Goal: Transaction & Acquisition: Register for event/course

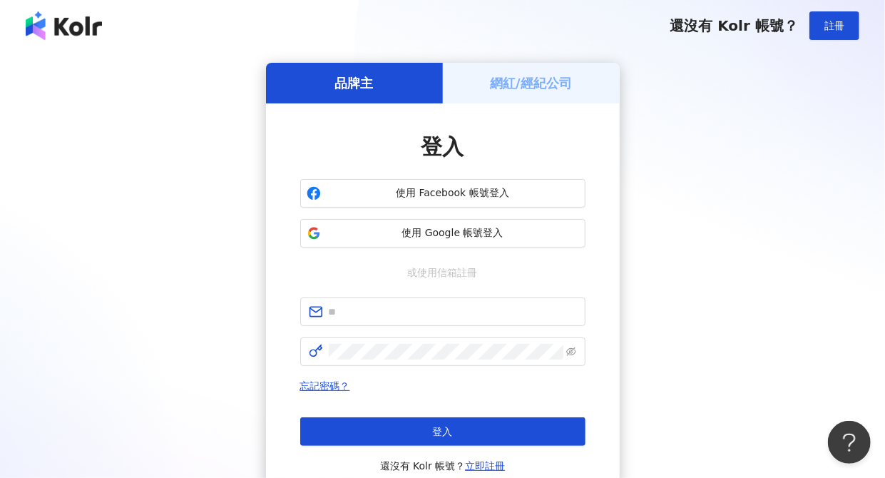
click at [528, 76] on h5 "網紅/經紀公司" at bounding box center [531, 83] width 82 height 18
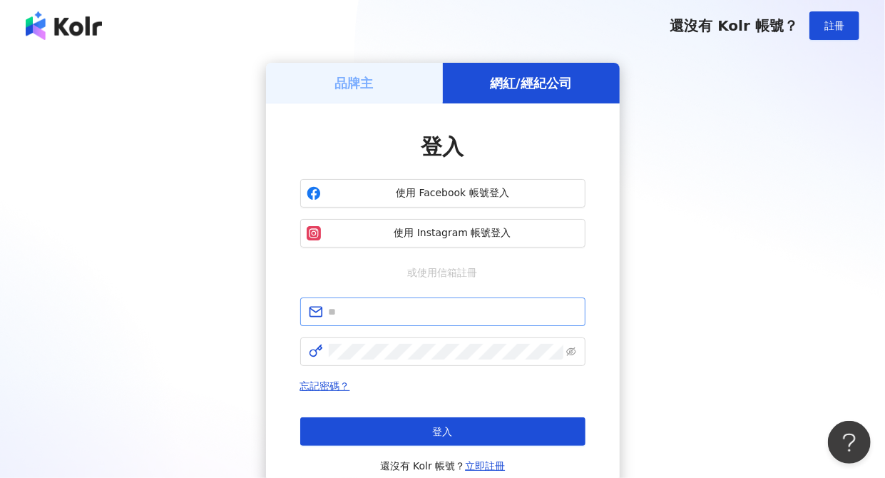
click at [453, 298] on span at bounding box center [442, 311] width 285 height 29
click at [457, 315] on input "text" at bounding box center [453, 312] width 248 height 16
type input "**********"
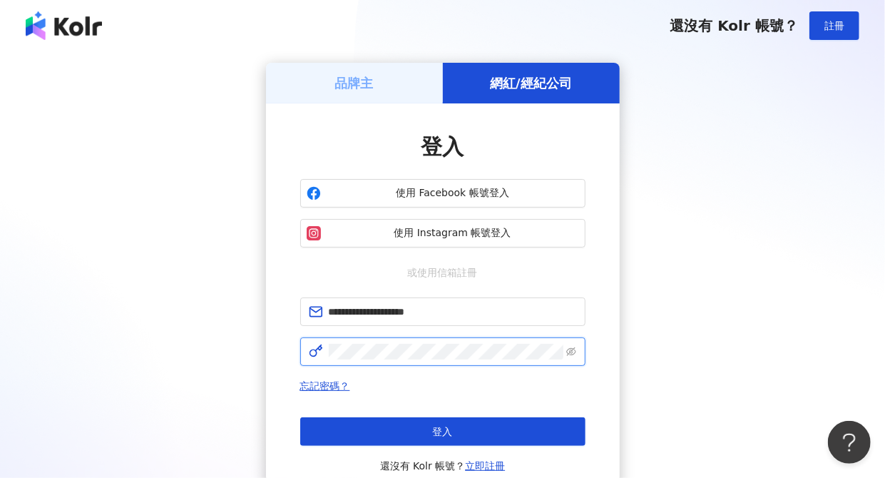
click button "登入" at bounding box center [442, 431] width 285 height 29
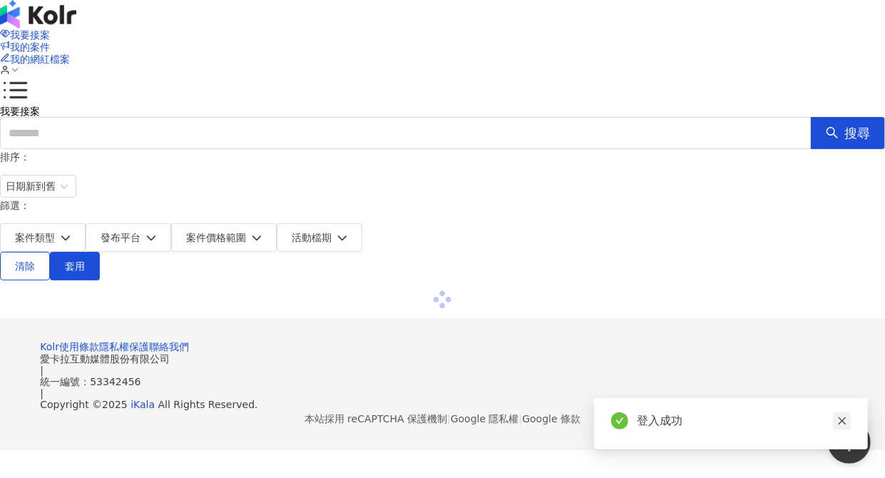
click at [838, 422] on icon "close" at bounding box center [842, 421] width 10 height 10
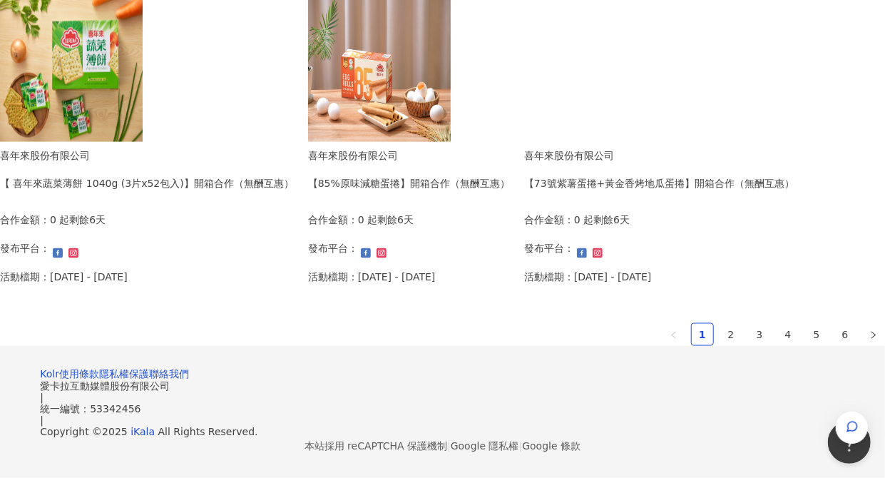
scroll to position [1048, 0]
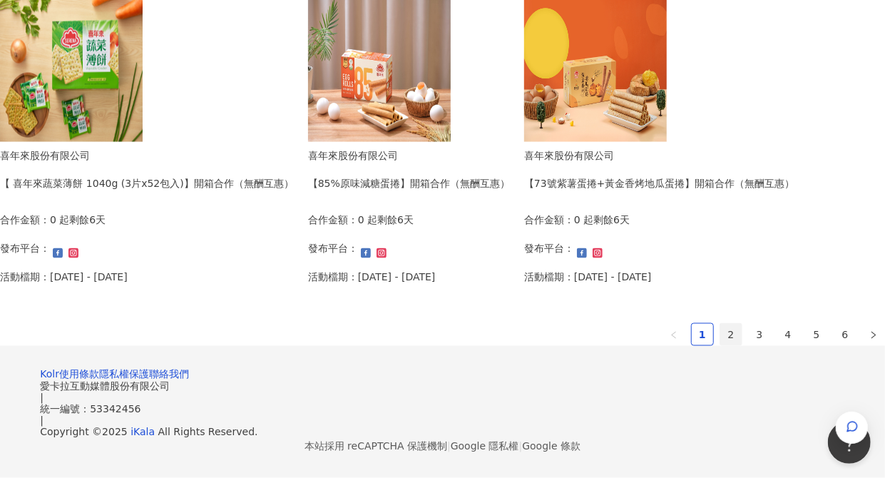
click at [720, 324] on link "2" at bounding box center [730, 334] width 21 height 21
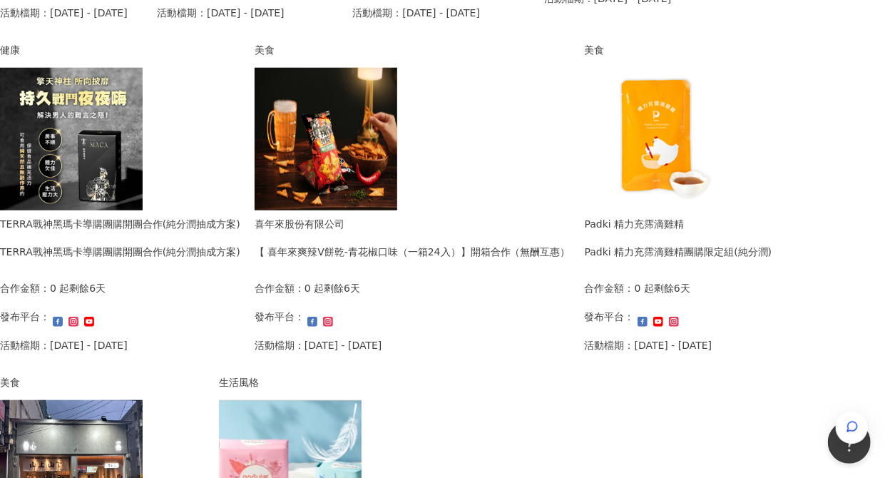
scroll to position [1052, 0]
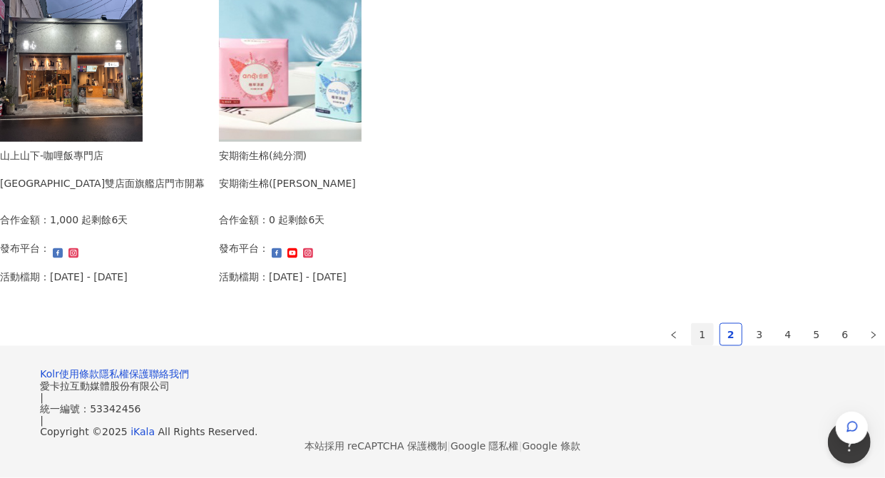
click at [692, 324] on link "1" at bounding box center [702, 334] width 21 height 21
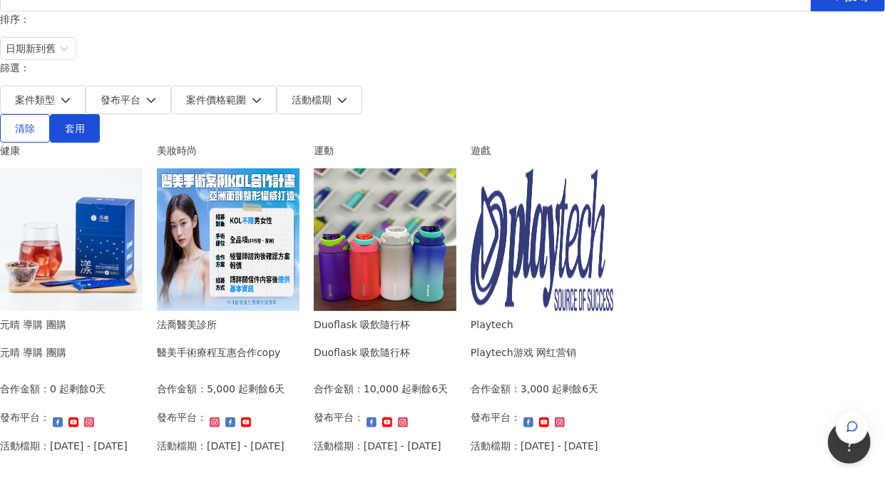
scroll to position [0, 0]
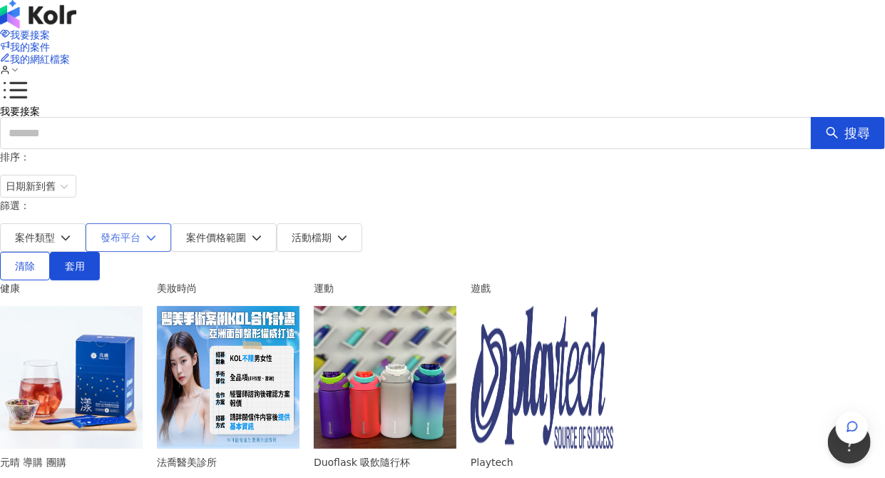
click at [140, 232] on span "發布平台" at bounding box center [121, 237] width 40 height 11
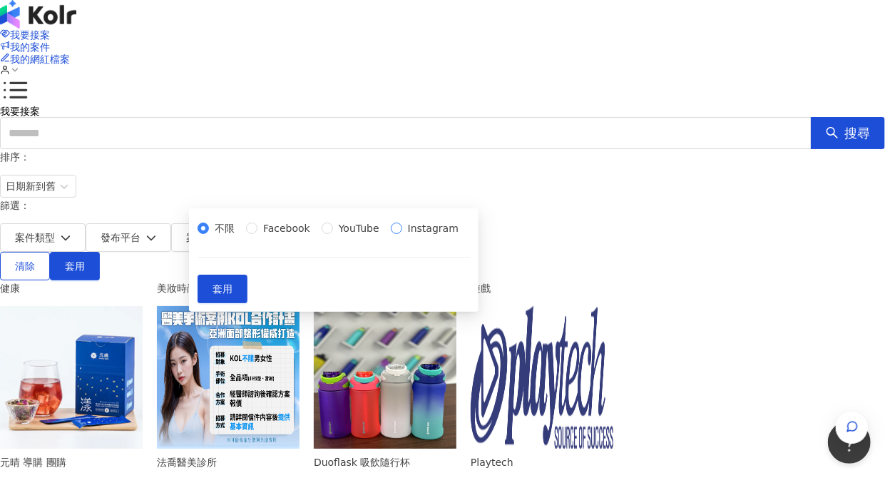
click at [402, 236] on span "Instagram" at bounding box center [433, 228] width 62 height 16
click at [247, 303] on button "套用" at bounding box center [222, 288] width 50 height 29
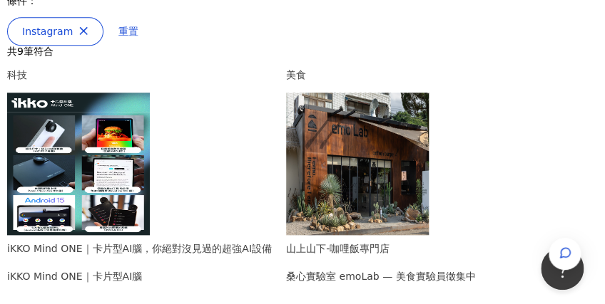
scroll to position [380, 0]
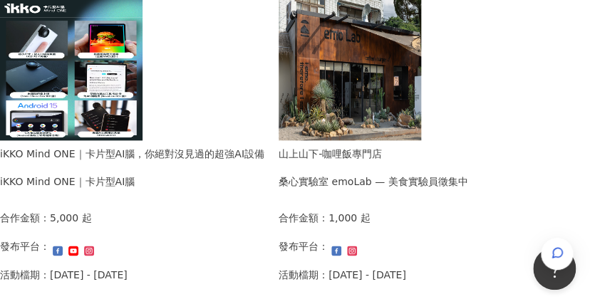
click at [389, 146] on div "山上山下-咖哩飯專門店" at bounding box center [373, 154] width 189 height 16
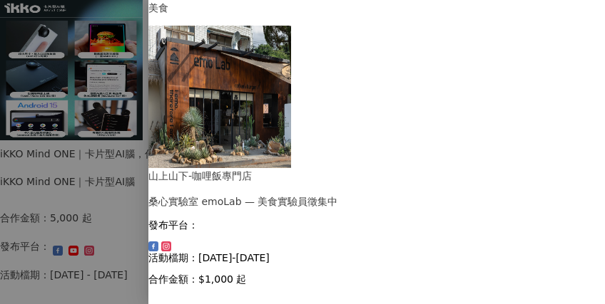
scroll to position [309, 0]
click at [71, 141] on div at bounding box center [302, 152] width 605 height 304
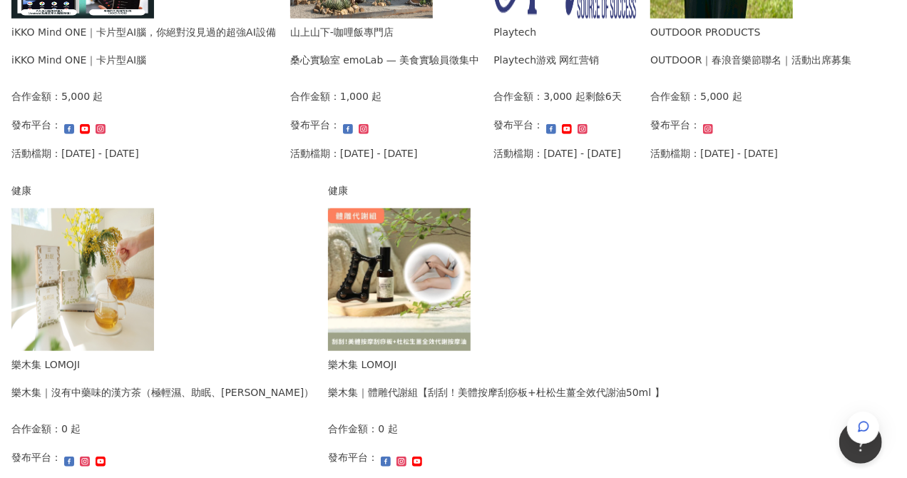
scroll to position [546, 0]
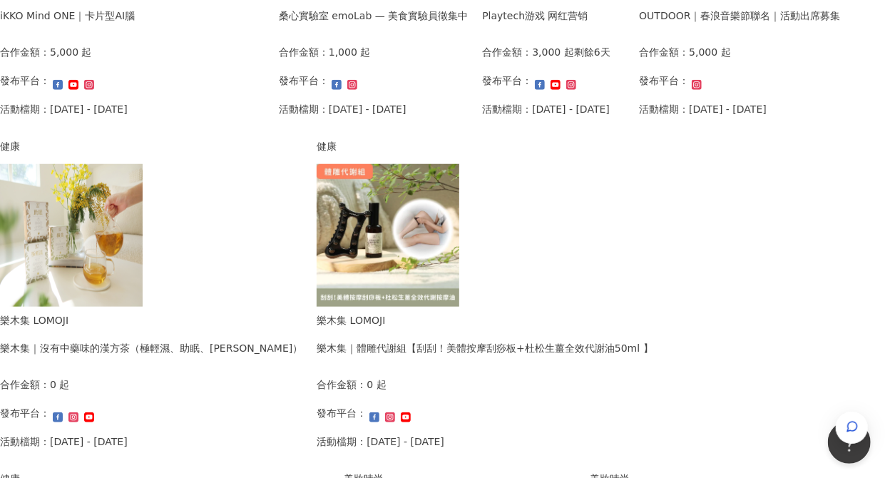
click at [143, 261] on img at bounding box center [71, 235] width 143 height 143
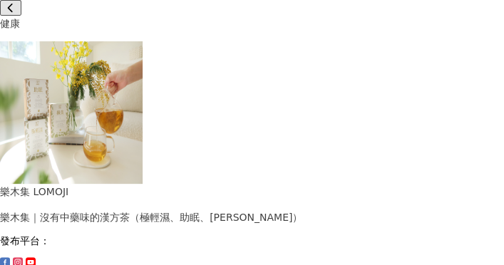
scroll to position [158, 0]
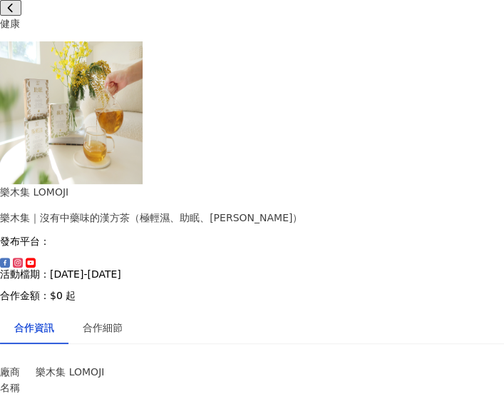
scroll to position [26, 0]
drag, startPoint x: 143, startPoint y: 281, endPoint x: 140, endPoint y: 297, distance: 16.6
click at [137, 311] on div "合作細節" at bounding box center [102, 327] width 68 height 33
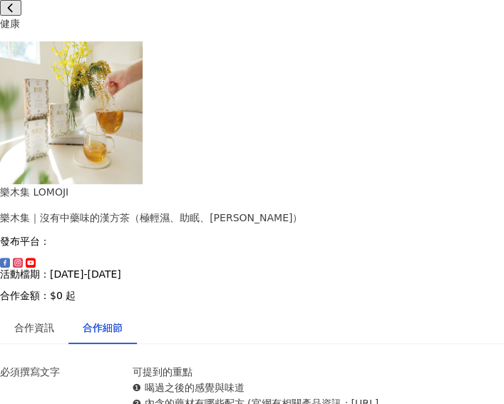
scroll to position [0, 0]
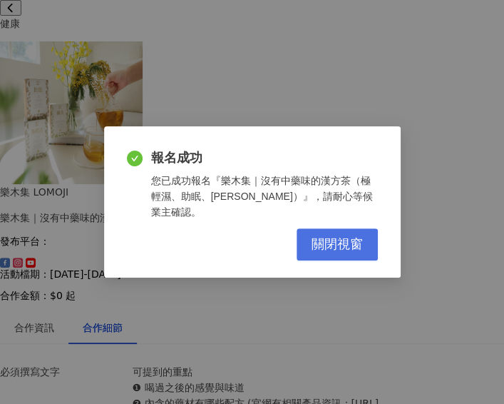
click at [334, 242] on span "關閉視窗" at bounding box center [337, 245] width 51 height 16
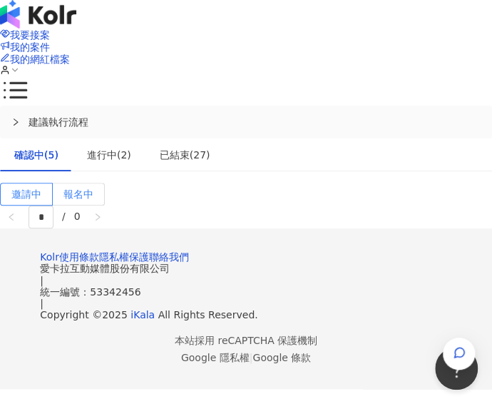
click at [105, 183] on label "報名中" at bounding box center [79, 194] width 52 height 23
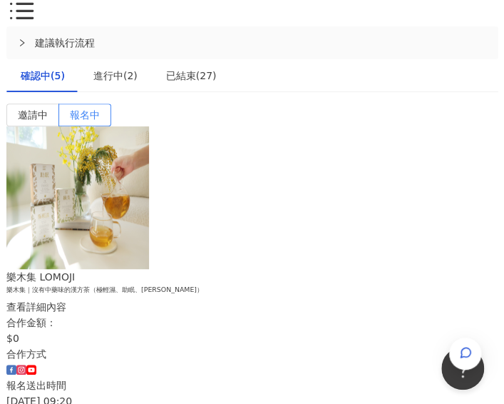
scroll to position [158, 0]
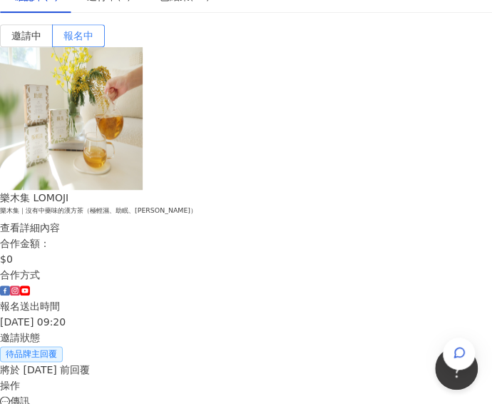
click at [287, 220] on div "查看詳細內容" at bounding box center [246, 228] width 492 height 16
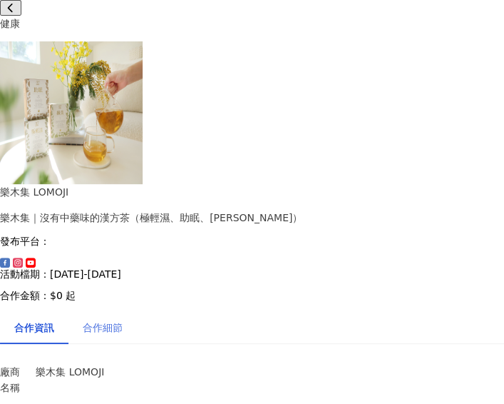
click at [117, 311] on div "合作細節" at bounding box center [102, 327] width 68 height 33
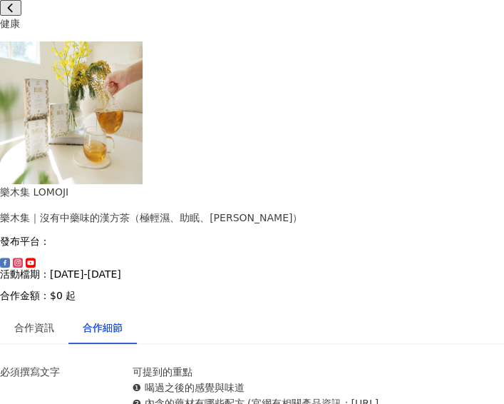
scroll to position [475, 0]
click at [14, 3] on div at bounding box center [252, 8] width 504 height 16
click at [16, 13] on icon at bounding box center [11, 8] width 10 height 10
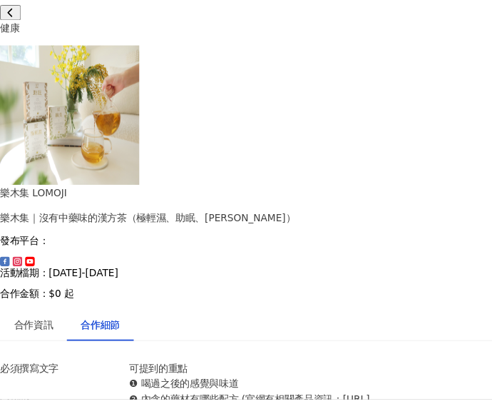
scroll to position [0, 0]
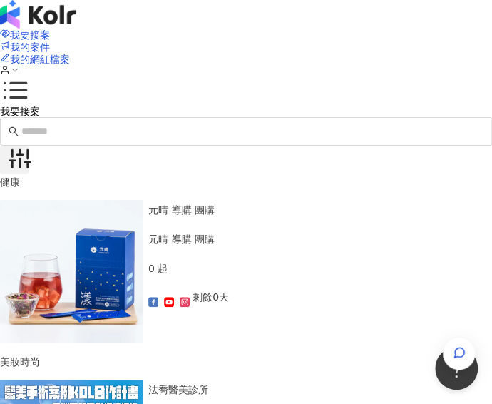
click at [31, 147] on icon "button" at bounding box center [20, 158] width 23 height 23
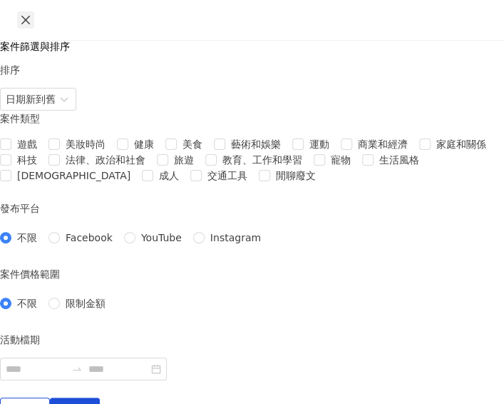
click at [26, 15] on icon "close" at bounding box center [25, 19] width 11 height 11
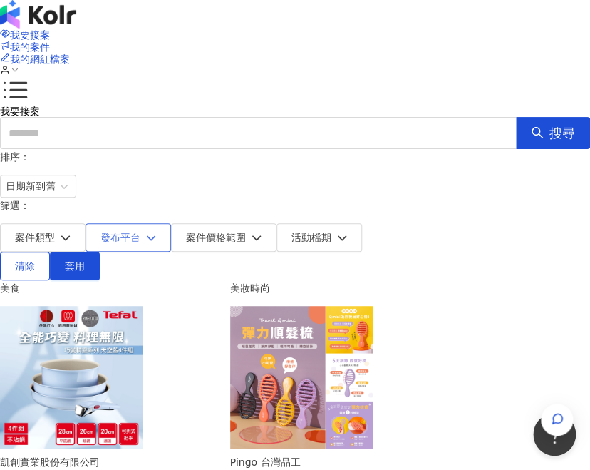
click at [171, 223] on button "發布平台" at bounding box center [129, 237] width 86 height 29
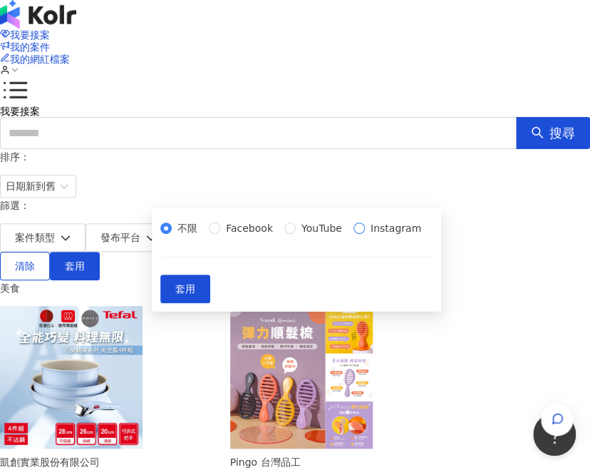
click at [365, 236] on span "Instagram" at bounding box center [396, 228] width 62 height 16
click at [195, 294] on span "套用" at bounding box center [185, 288] width 20 height 11
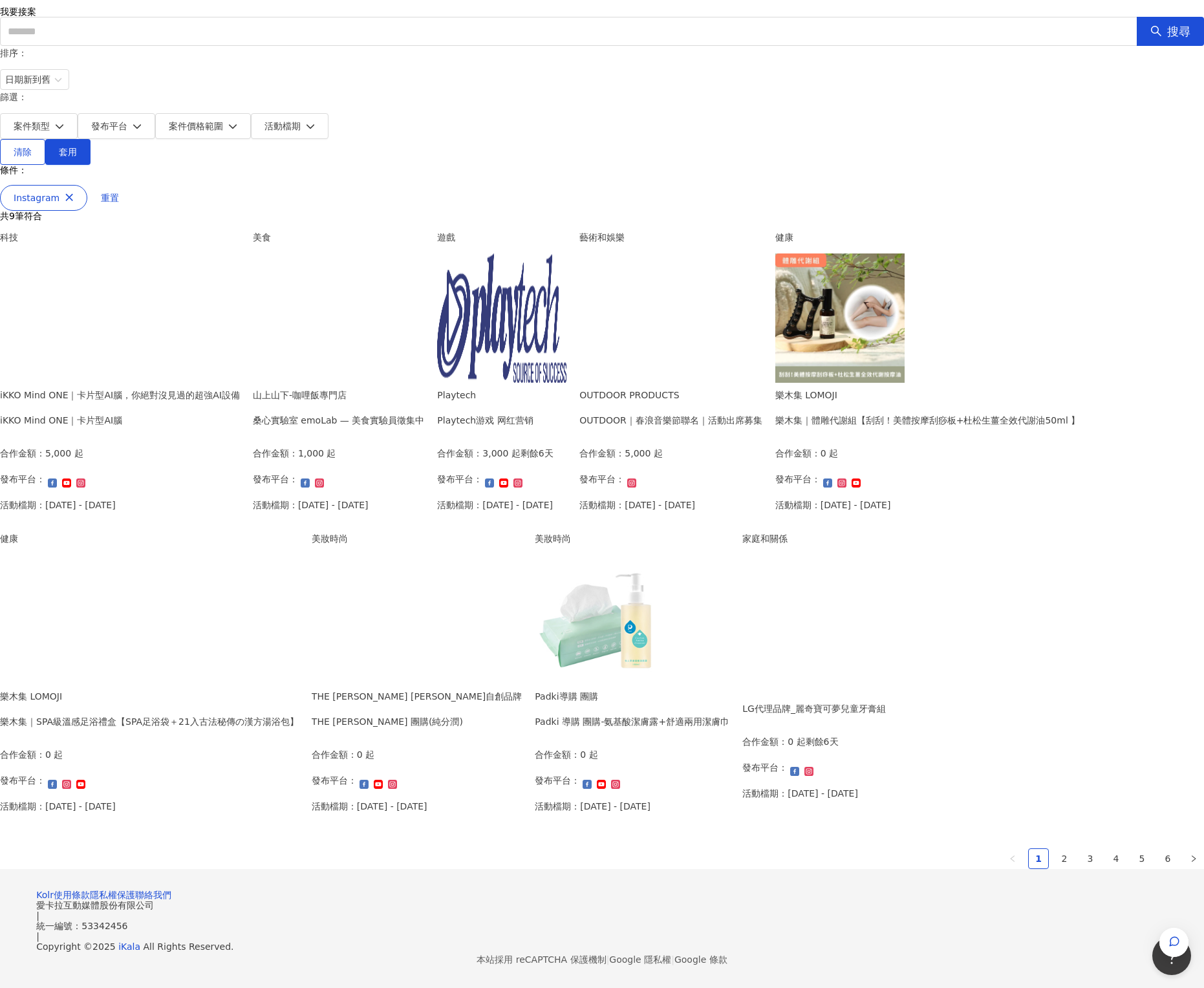
scroll to position [194, 0]
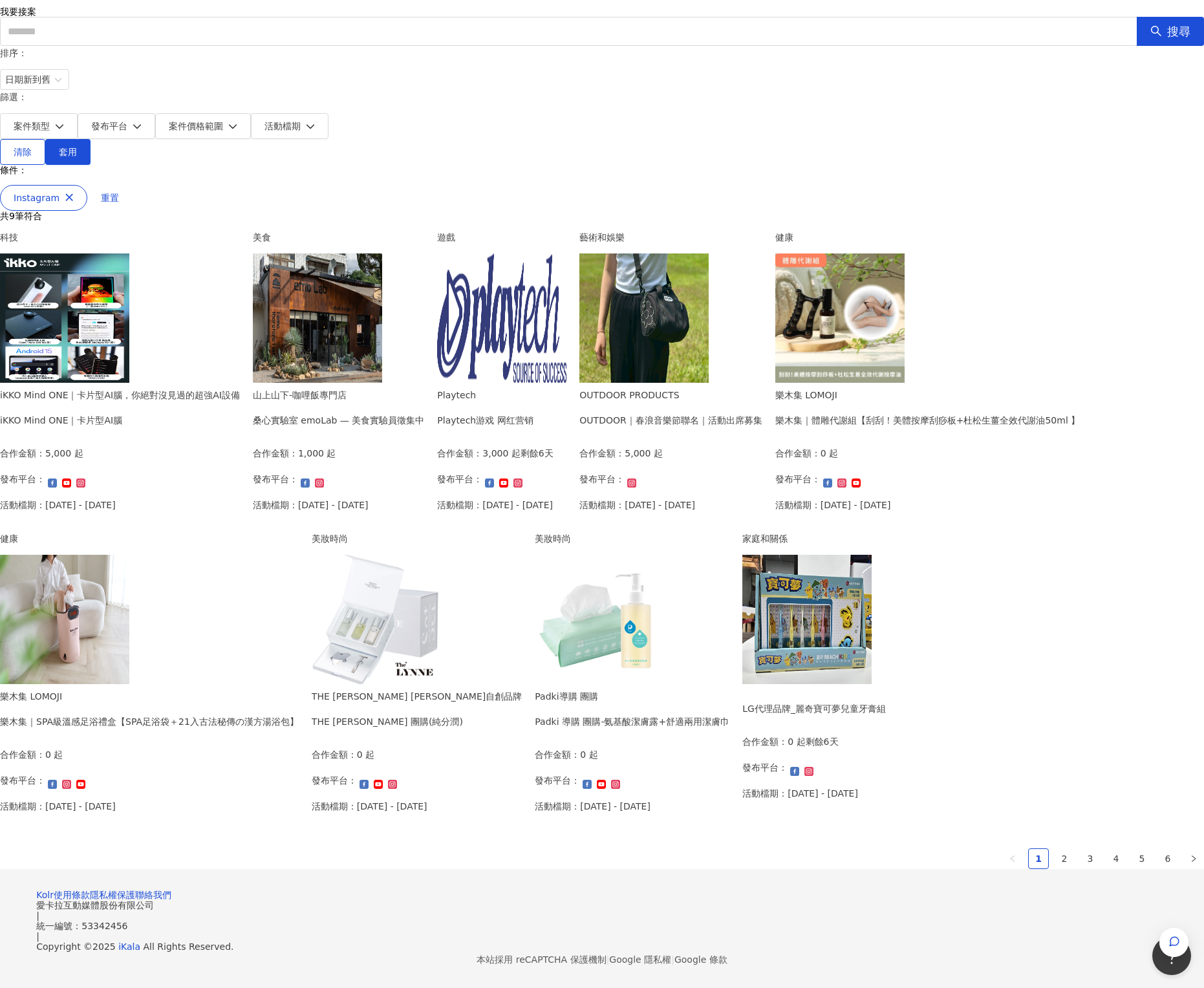
drag, startPoint x: 551, startPoint y: 475, endPoint x: 1046, endPoint y: 254, distance: 542.1
click at [802, 254] on div "我要接案 我的案件 我的網紅檔案 我要接案 搜尋 排序： 日期新到舊 篩選： 案件類型 發布平台 案件價格範圍 活動檔期 清除 套用 條件： Instagra…" at bounding box center [602, 450] width 1204 height 1078
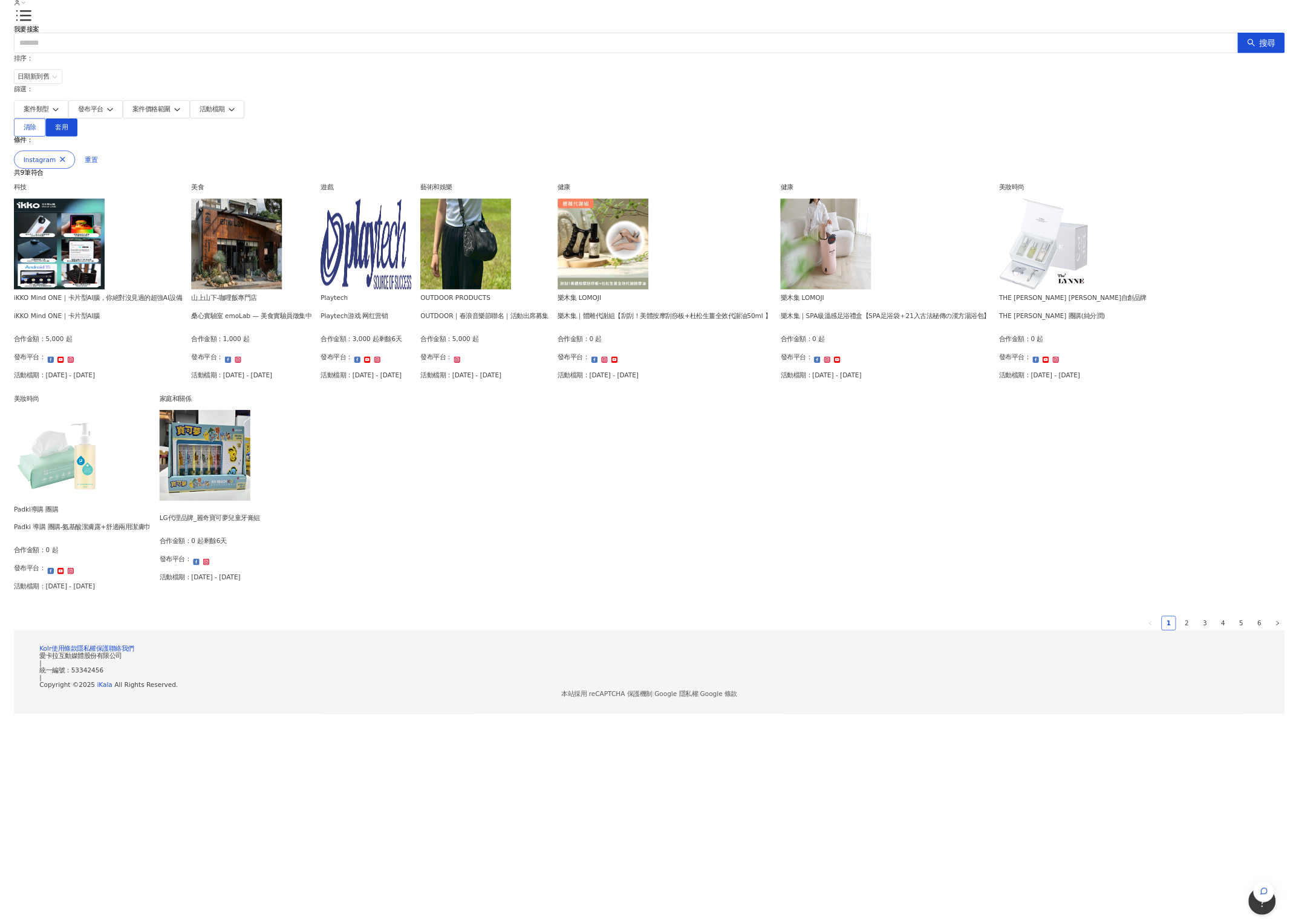
scroll to position [139, 0]
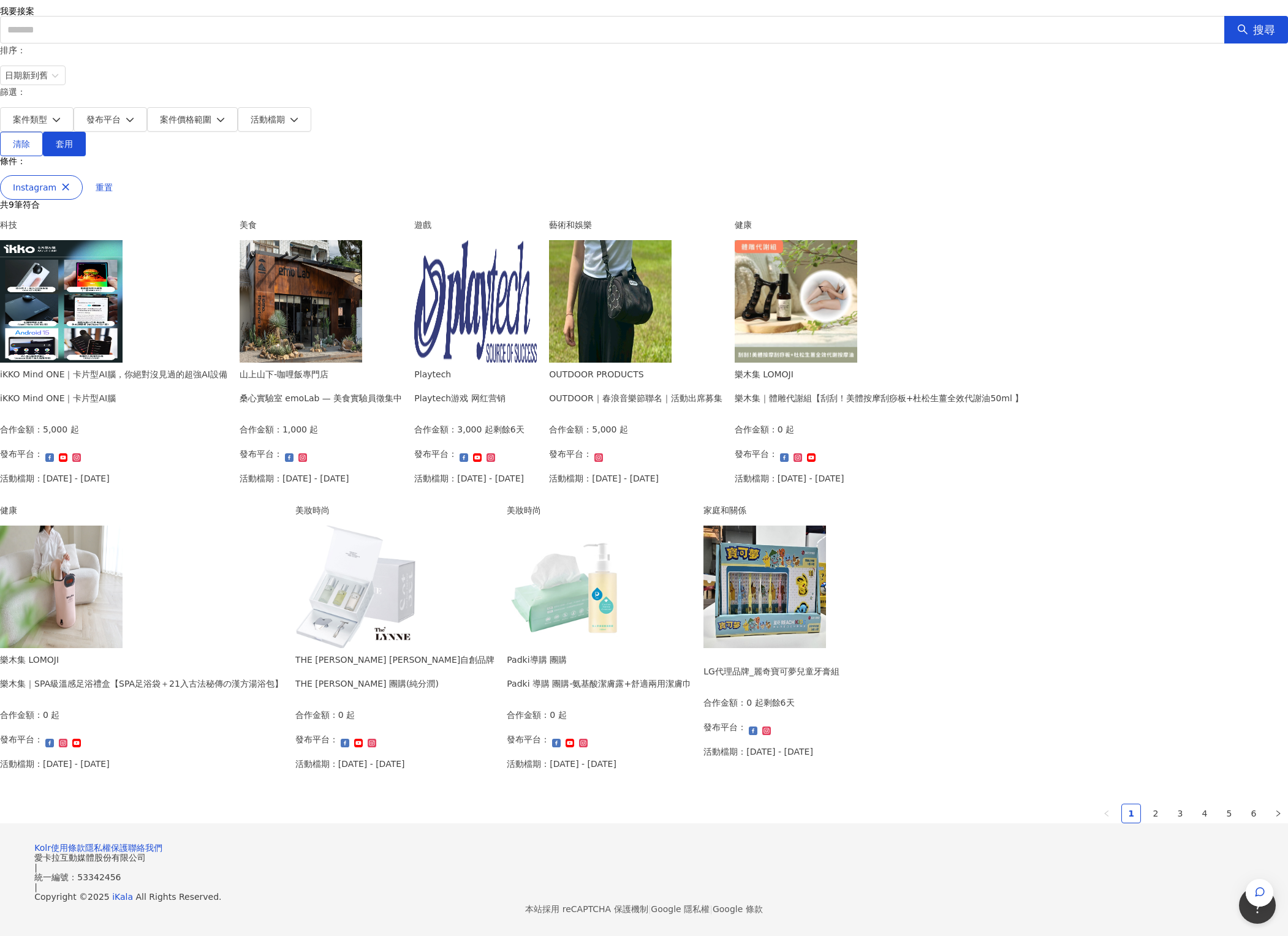
click at [549, 363] on img at bounding box center [610, 301] width 123 height 123
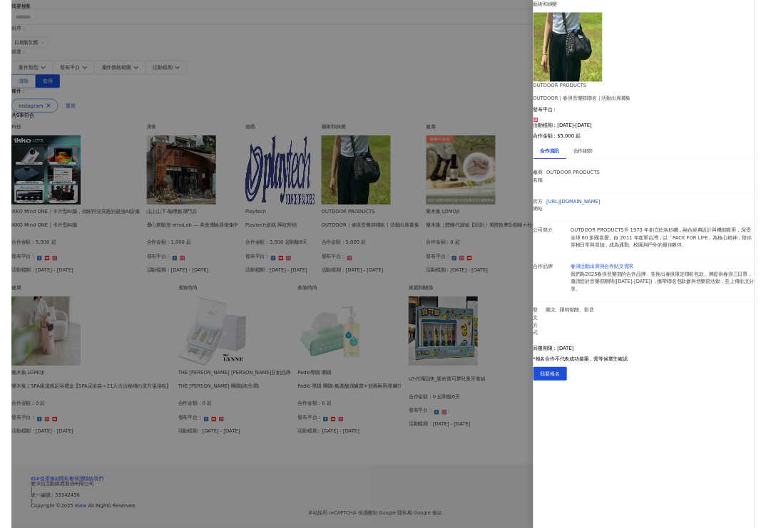
scroll to position [165, 0]
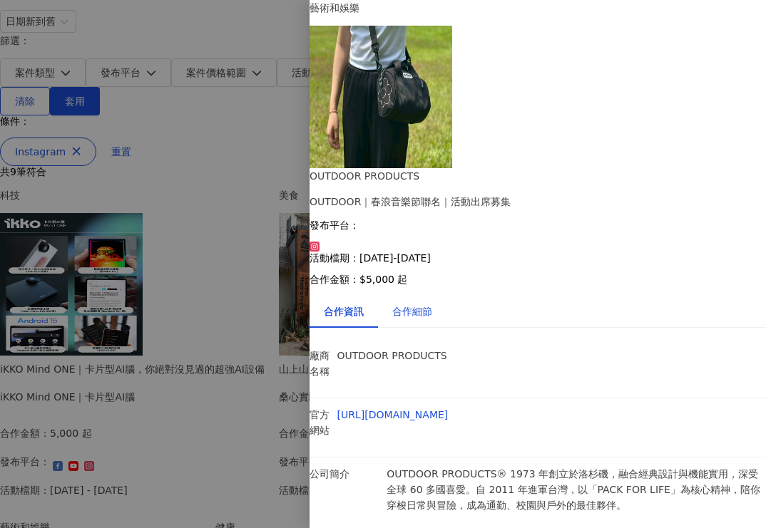
click at [414, 304] on div "合作細節" at bounding box center [412, 312] width 40 height 16
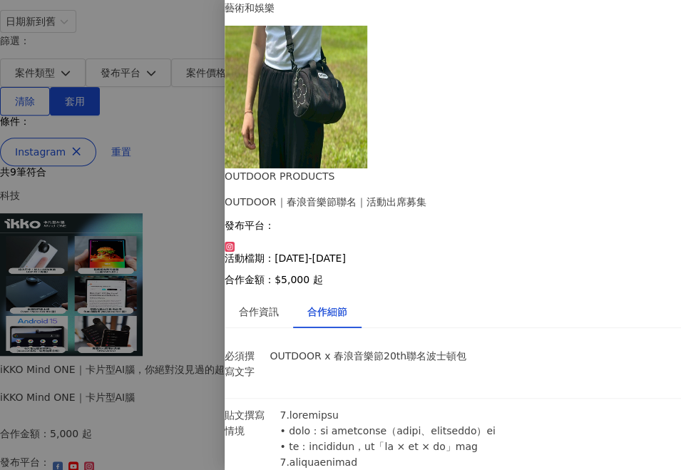
scroll to position [416, 0]
click at [72, 167] on div at bounding box center [340, 235] width 681 height 470
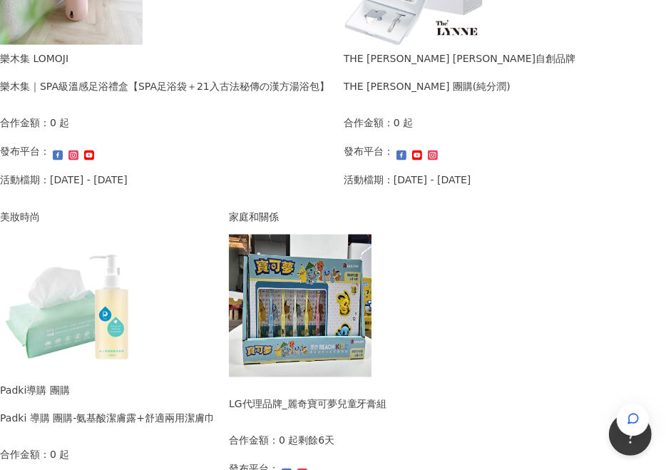
scroll to position [1141, 0]
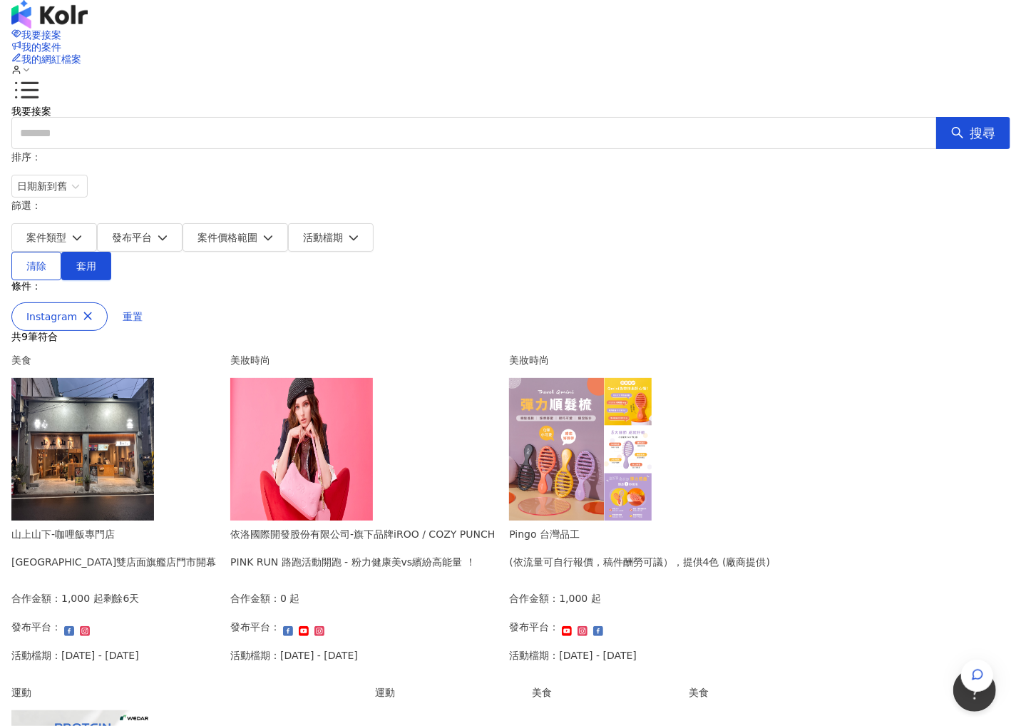
scroll to position [143, 0]
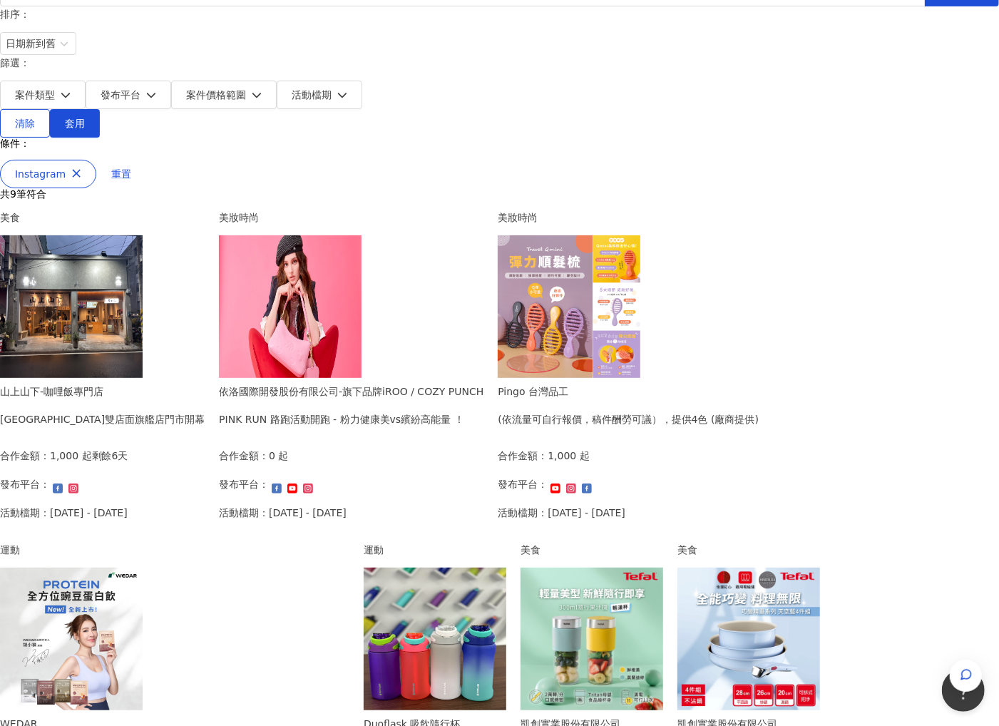
click at [640, 235] on img at bounding box center [569, 306] width 143 height 143
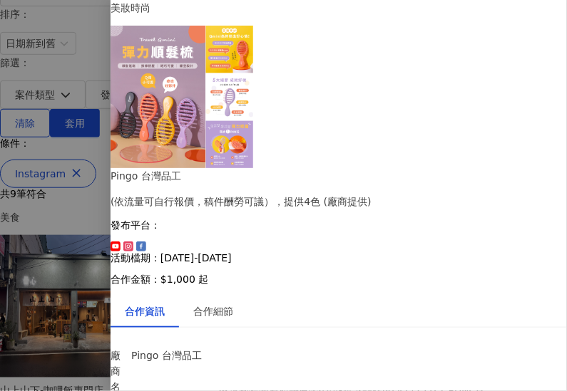
scroll to position [0, 0]
click at [242, 295] on div "合作細節" at bounding box center [213, 311] width 68 height 33
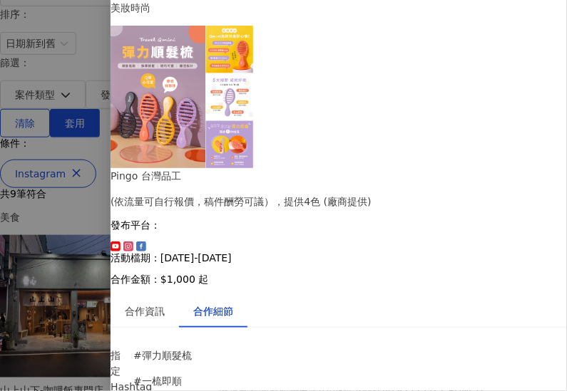
scroll to position [713, 0]
click at [35, 210] on div at bounding box center [283, 195] width 567 height 391
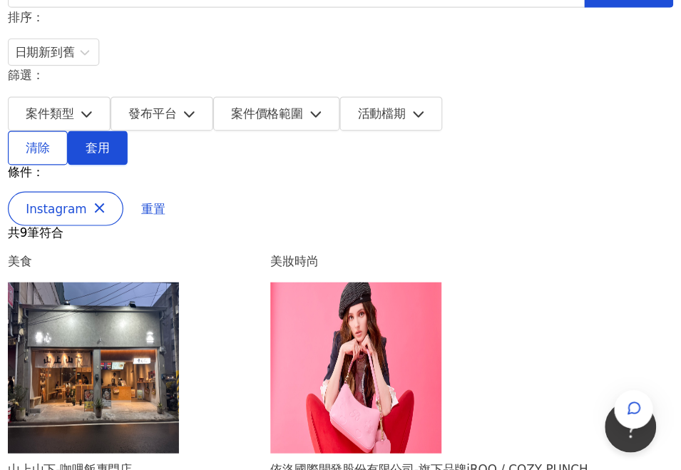
scroll to position [143, 0]
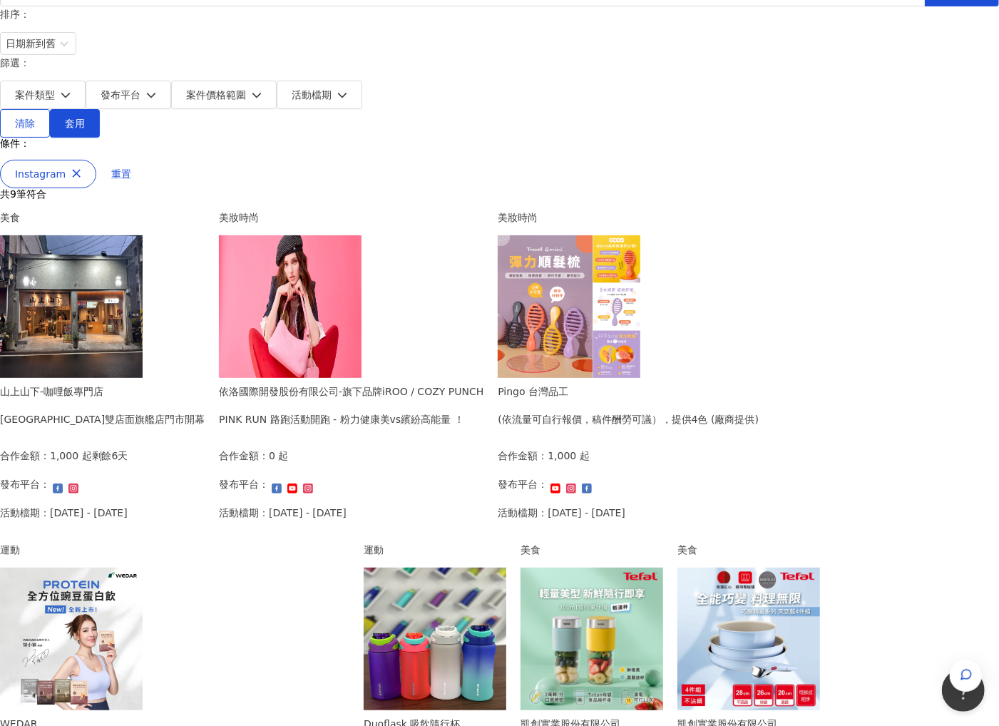
click at [640, 301] on img at bounding box center [569, 306] width 143 height 143
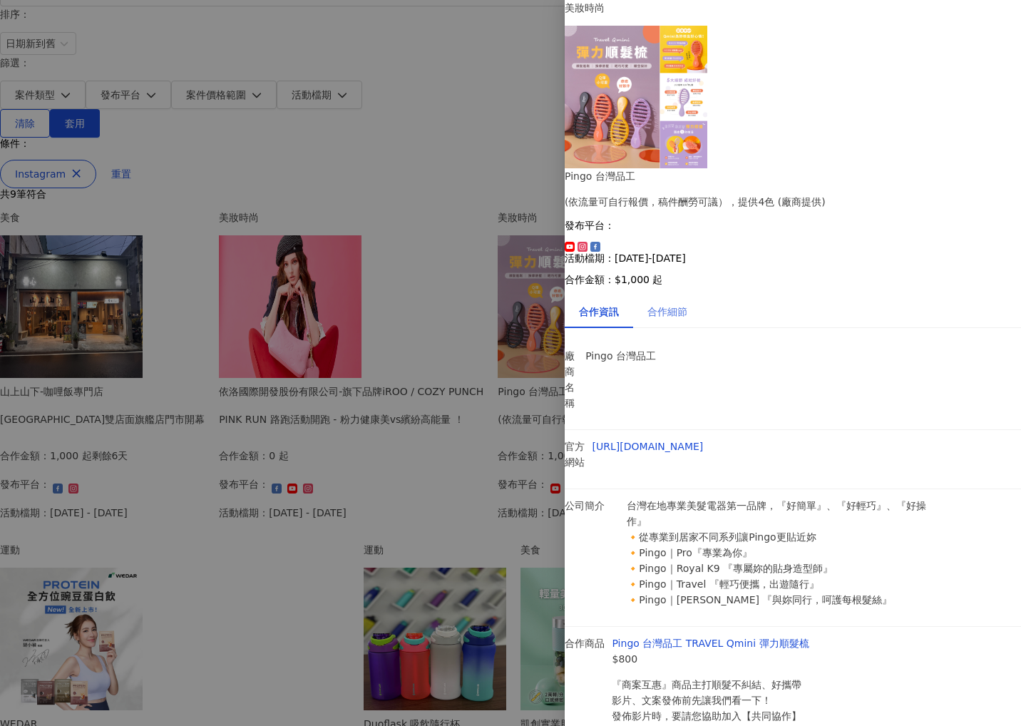
click at [701, 295] on div "合作細節" at bounding box center [667, 311] width 68 height 33
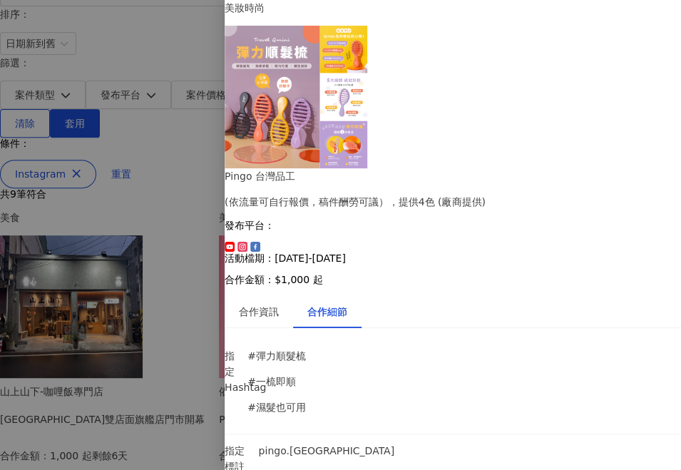
scroll to position [855, 0]
click at [65, 212] on div at bounding box center [340, 235] width 681 height 470
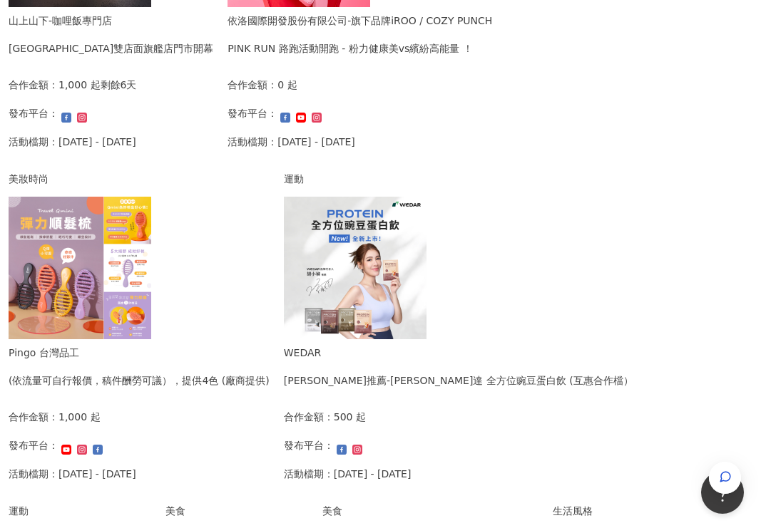
scroll to position [558, 0]
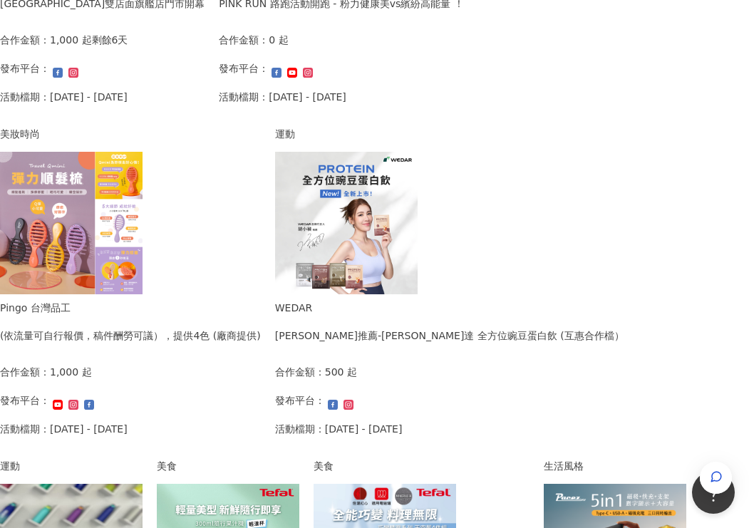
click at [275, 197] on img at bounding box center [346, 223] width 143 height 143
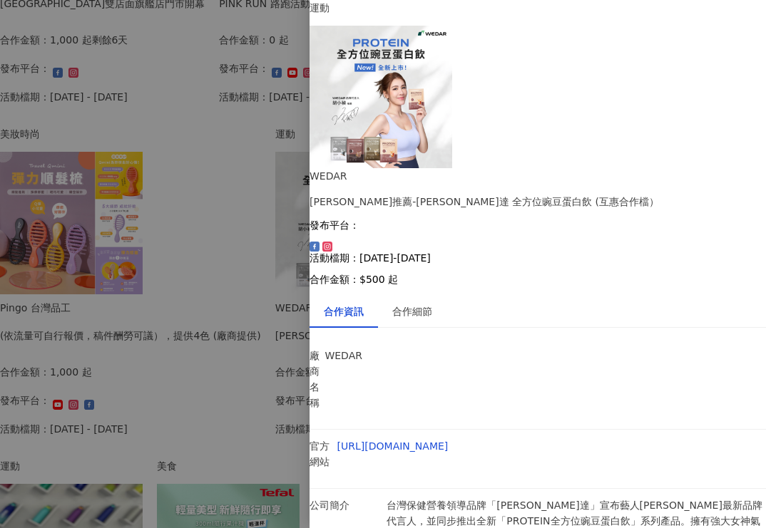
scroll to position [3, 0]
click at [412, 304] on div "合作細節" at bounding box center [412, 312] width 40 height 16
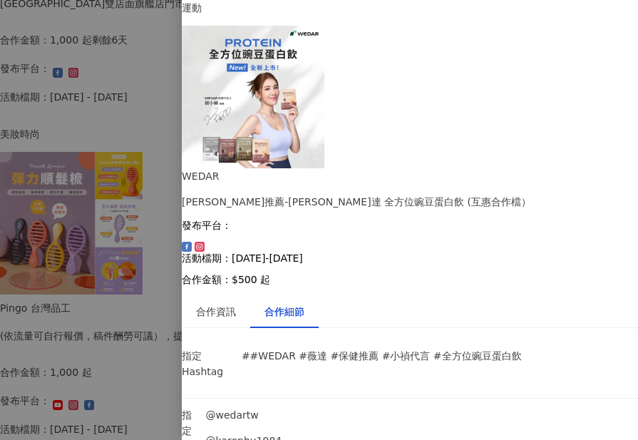
scroll to position [1834, 0]
click at [113, 261] on div at bounding box center [319, 220] width 638 height 440
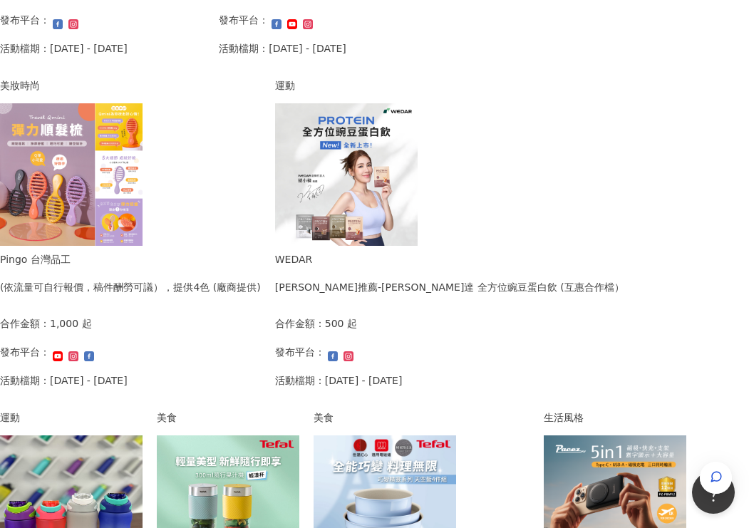
scroll to position [558, 0]
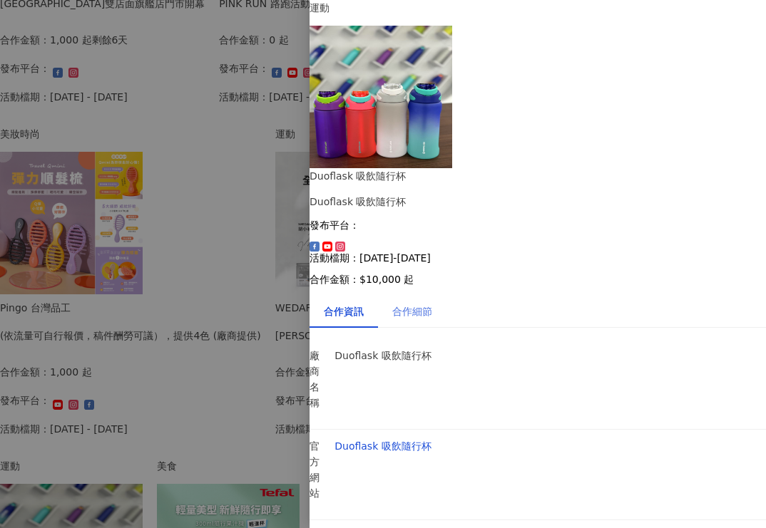
click at [421, 295] on div "合作細節" at bounding box center [412, 311] width 68 height 33
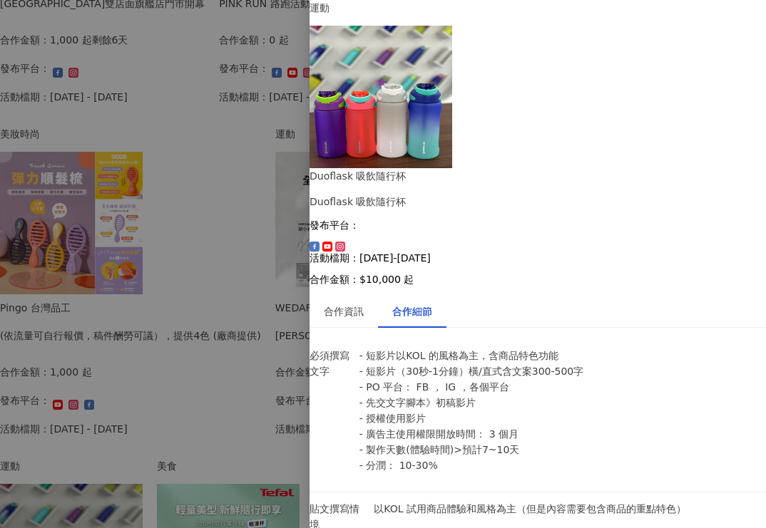
click at [181, 293] on div at bounding box center [383, 264] width 766 height 528
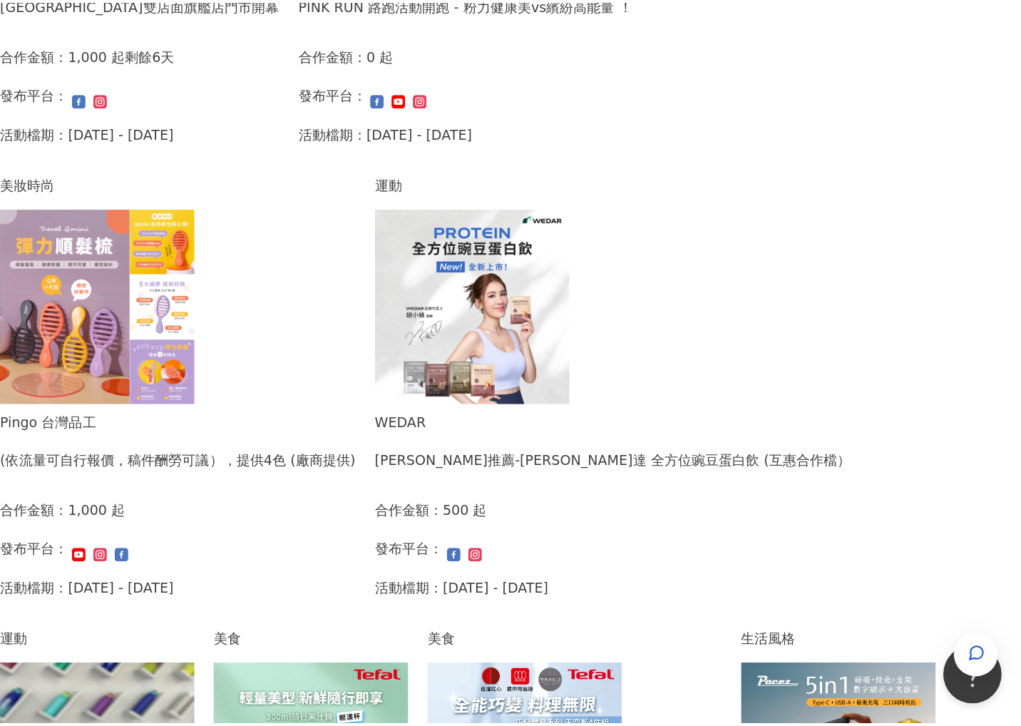
scroll to position [557, 0]
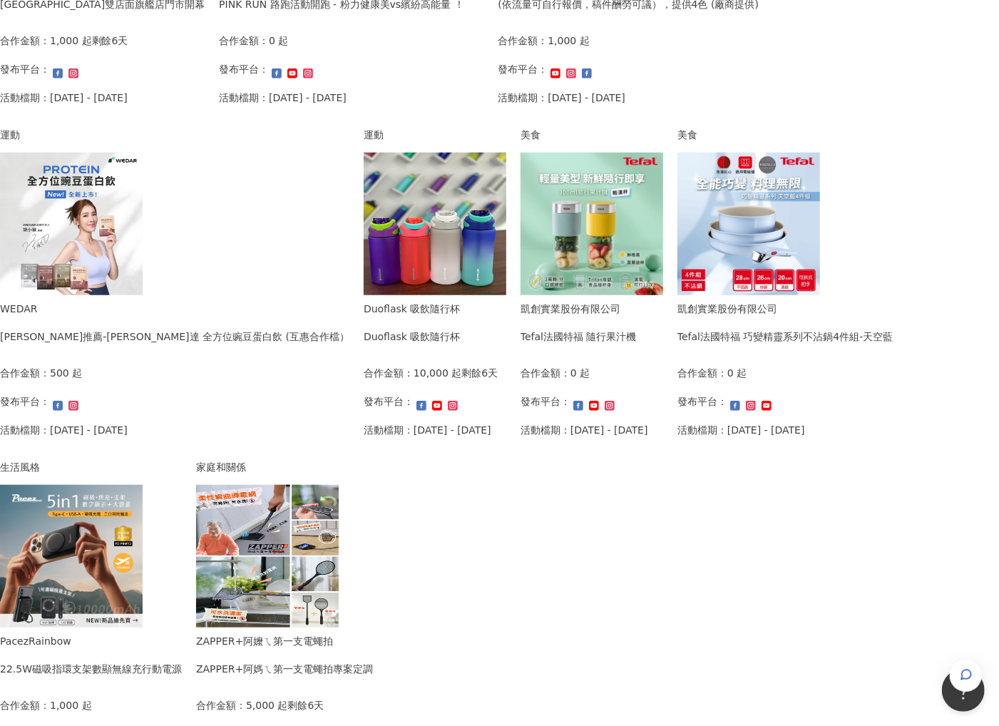
click at [677, 295] on img at bounding box center [748, 224] width 143 height 143
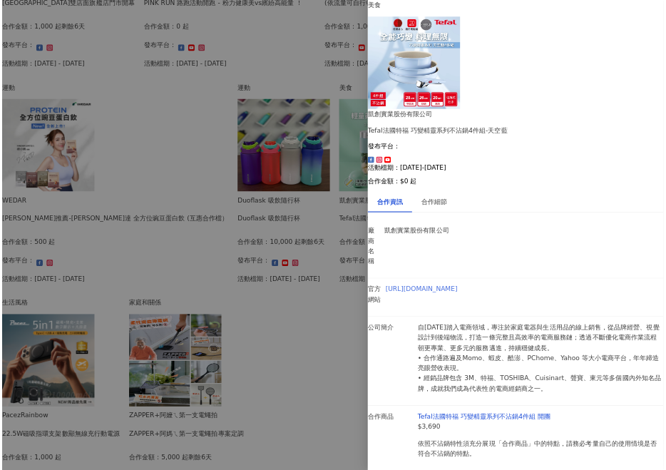
scroll to position [558, 0]
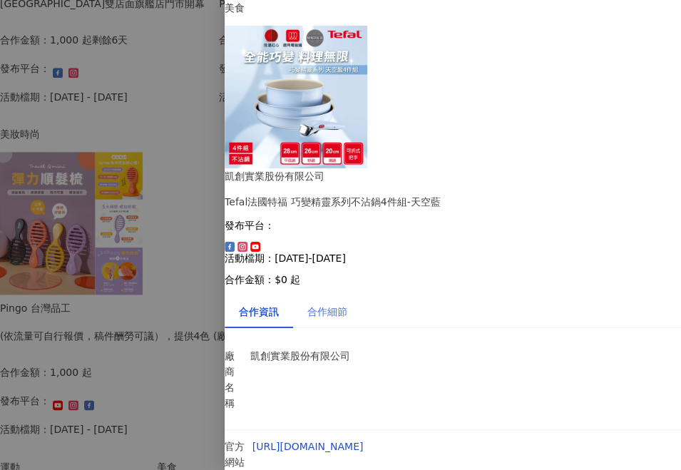
click at [330, 295] on div "合作細節" at bounding box center [327, 311] width 68 height 33
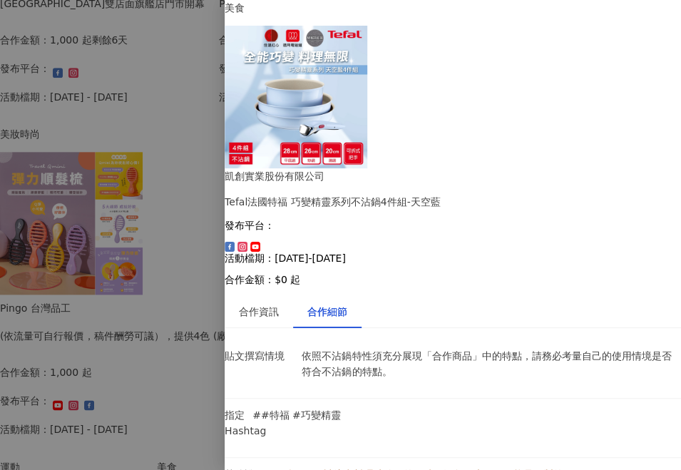
click at [123, 269] on div at bounding box center [340, 235] width 681 height 470
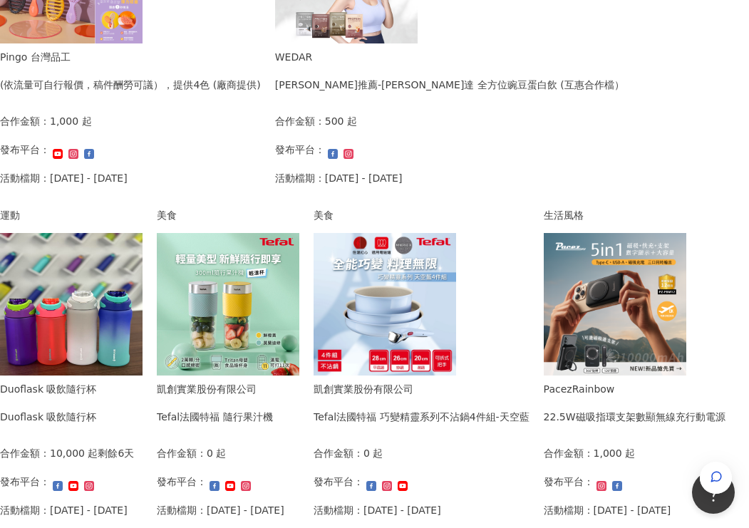
scroll to position [855, 0]
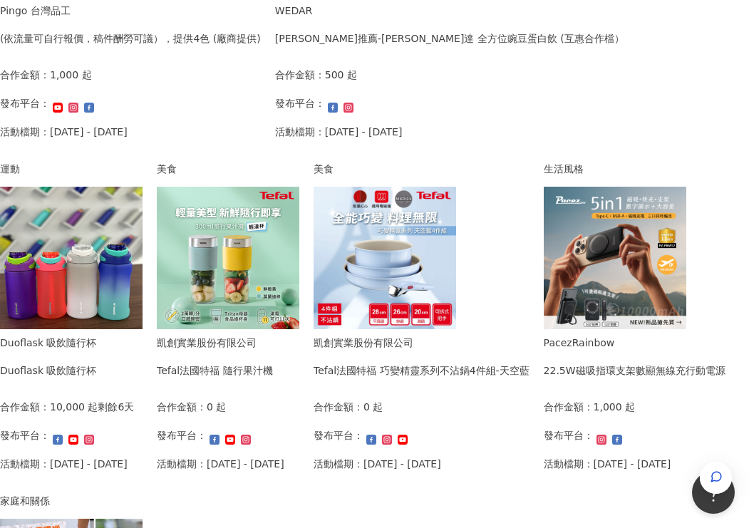
click at [544, 252] on img at bounding box center [615, 258] width 143 height 143
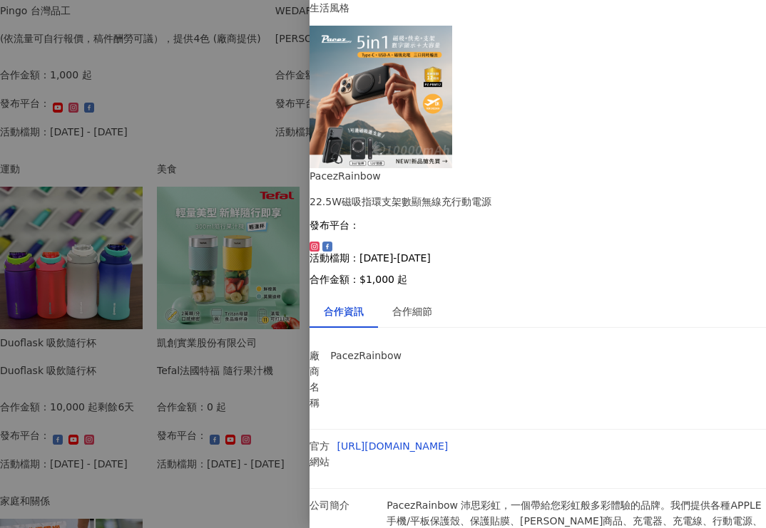
click at [229, 234] on div at bounding box center [383, 264] width 766 height 528
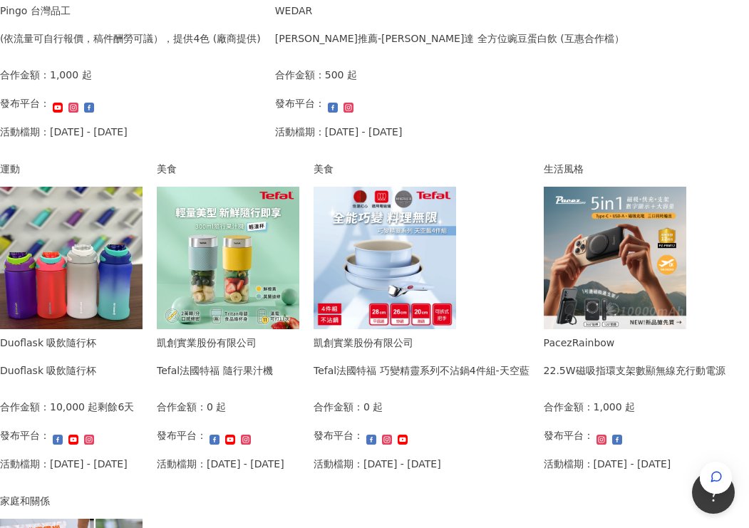
scroll to position [962, 0]
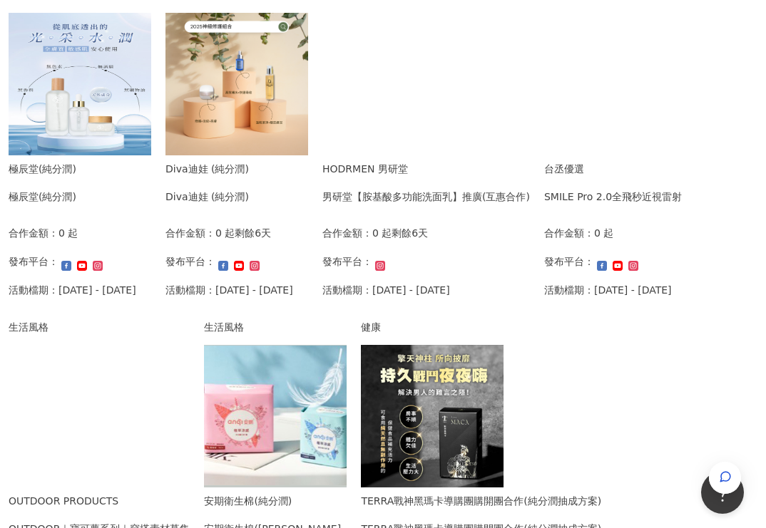
scroll to position [321, 0]
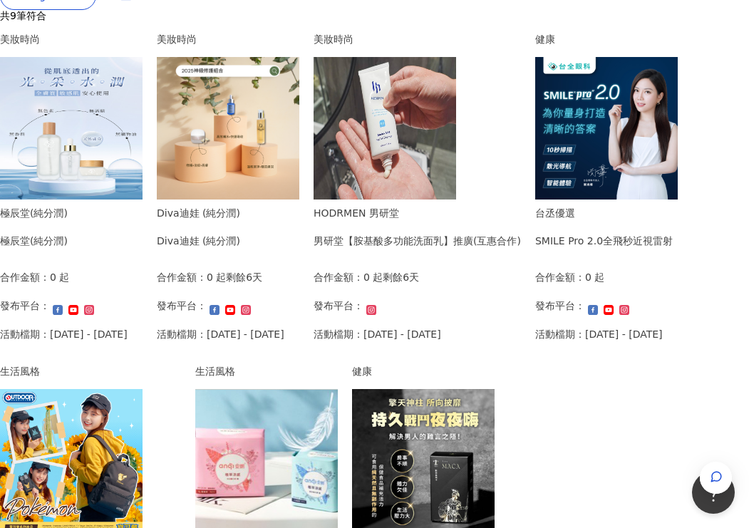
click at [143, 389] on img at bounding box center [71, 460] width 143 height 143
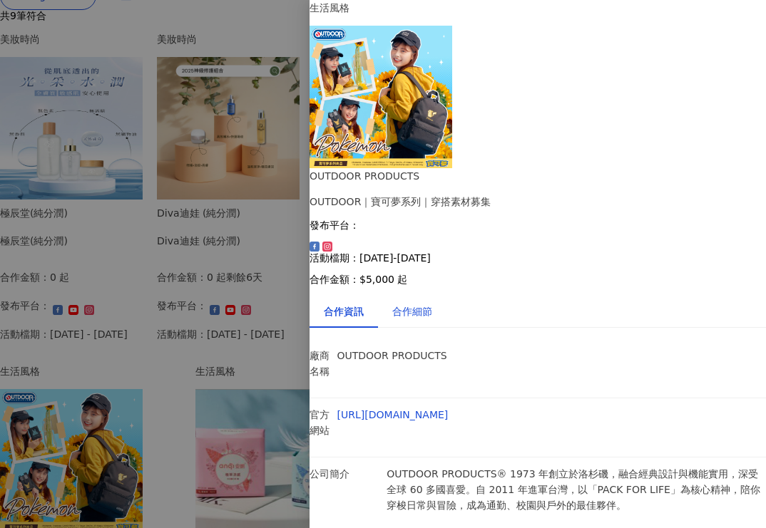
click at [422, 304] on div "合作細節" at bounding box center [412, 312] width 40 height 16
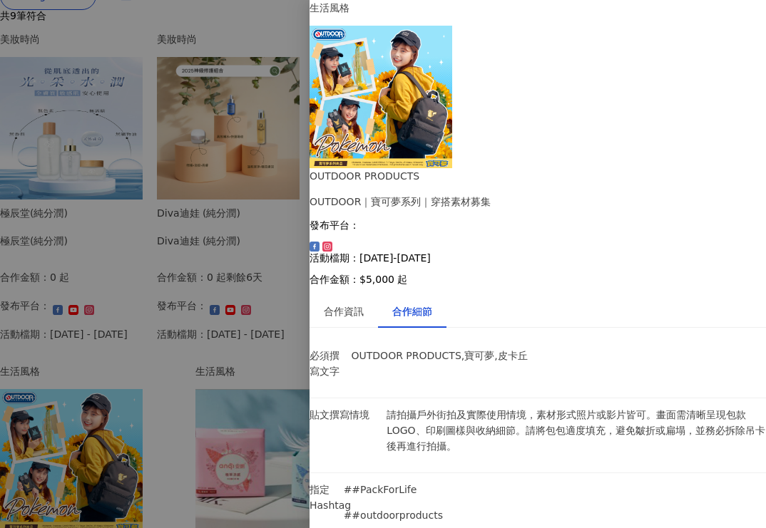
scroll to position [0, 0]
click at [340, 304] on div "合作資訊" at bounding box center [344, 312] width 40 height 16
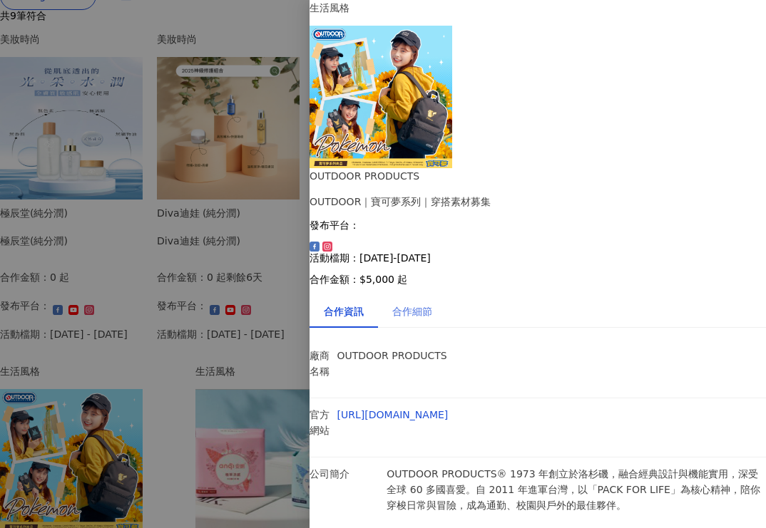
click at [428, 295] on div "合作細節" at bounding box center [412, 311] width 68 height 33
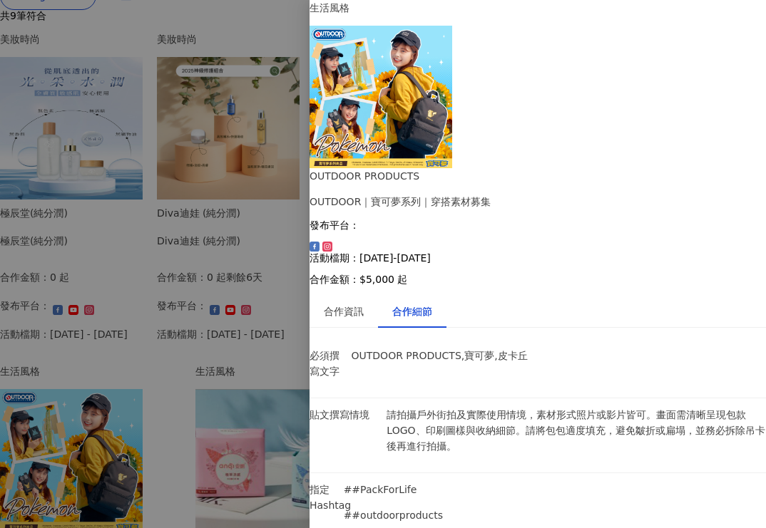
scroll to position [524, 0]
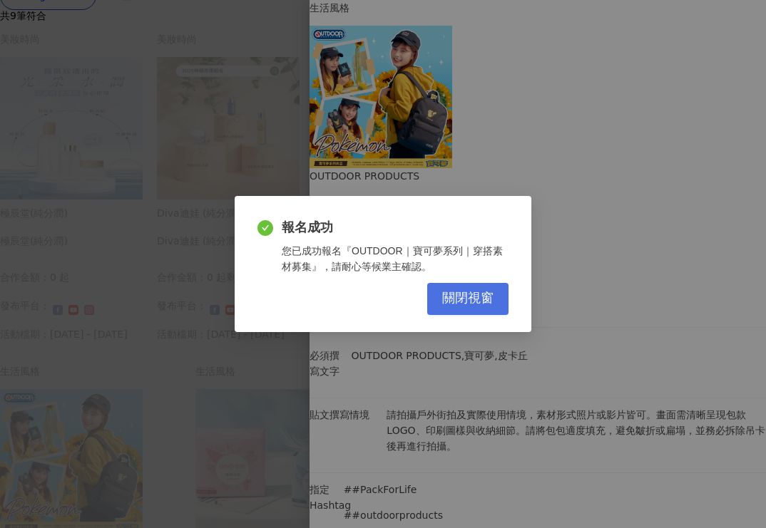
click at [483, 304] on span "關閉視窗" at bounding box center [467, 299] width 51 height 16
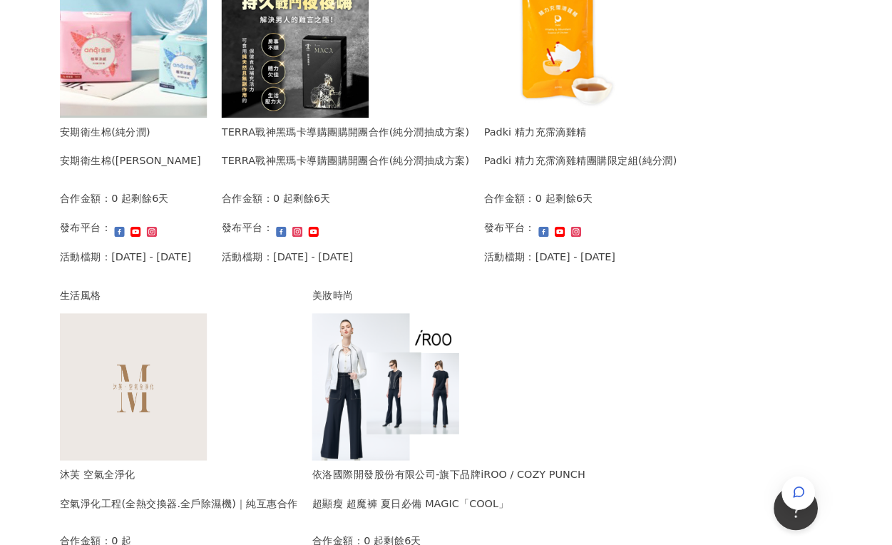
scroll to position [962, 0]
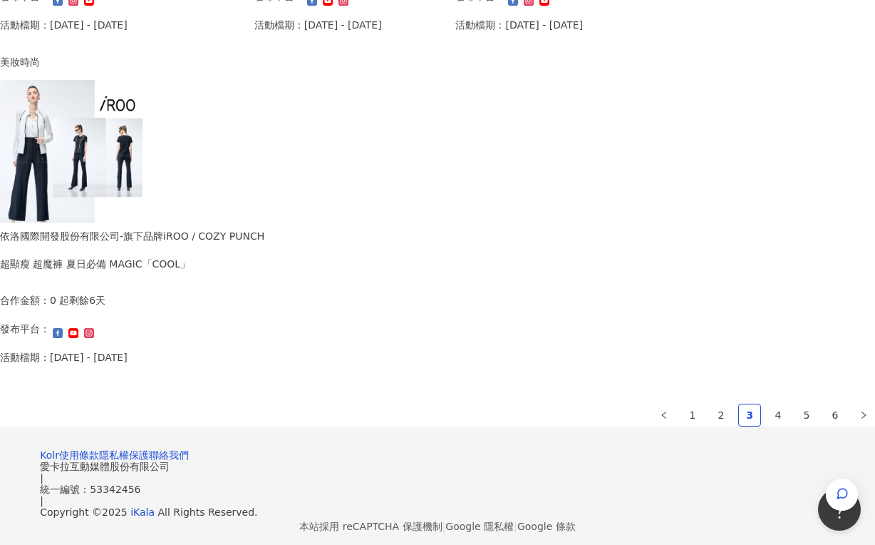
click at [143, 178] on img at bounding box center [71, 151] width 143 height 143
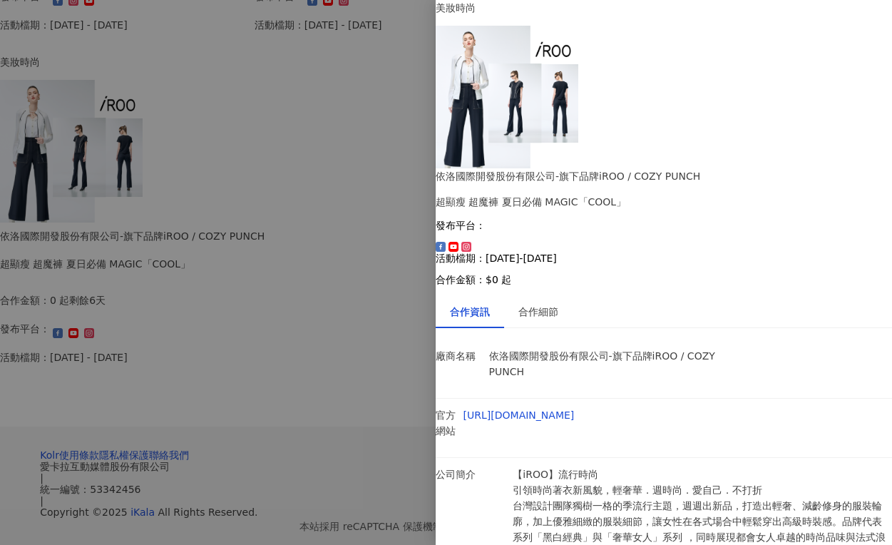
scroll to position [0, 0]
click at [547, 295] on div "合作細節" at bounding box center [538, 311] width 68 height 33
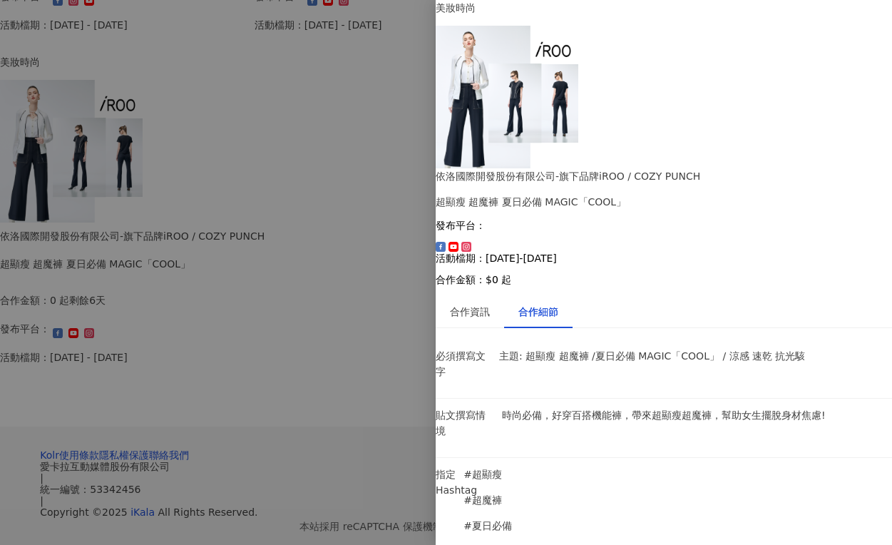
scroll to position [214, 0]
click at [204, 361] on div at bounding box center [446, 272] width 892 height 545
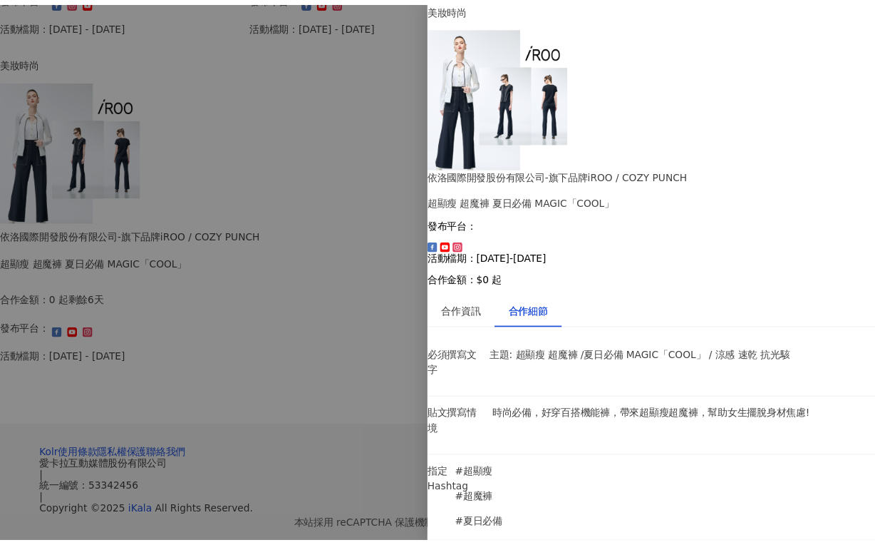
scroll to position [0, 0]
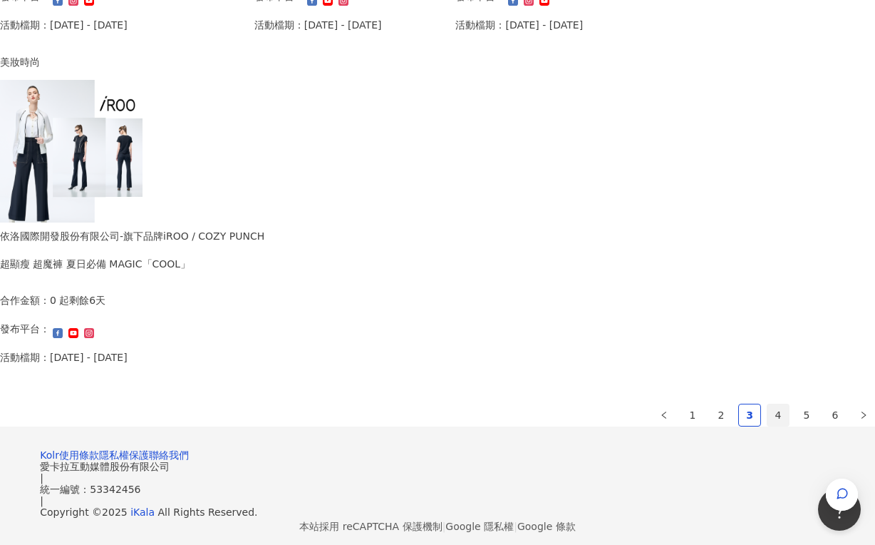
click at [768, 426] on link "4" at bounding box center [778, 414] width 21 height 21
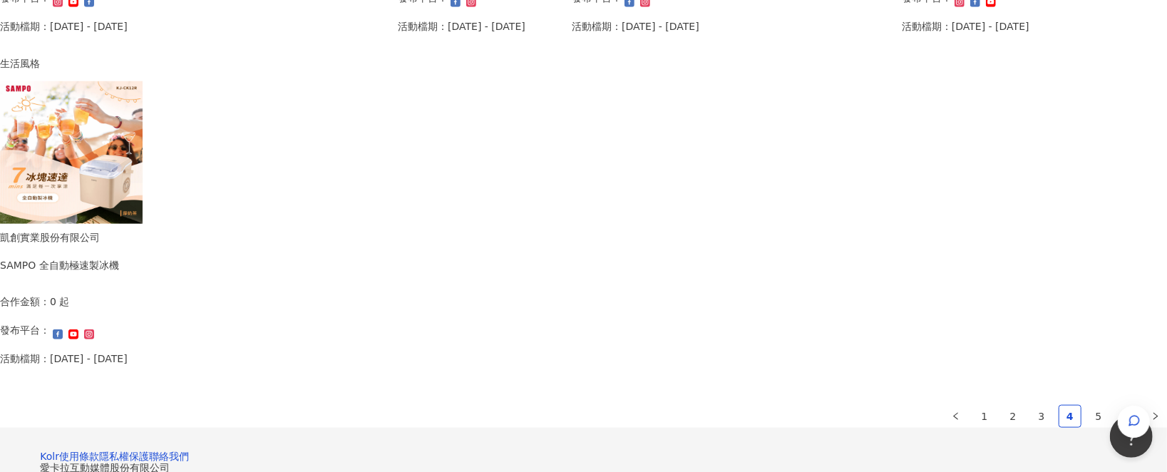
scroll to position [1139, 0]
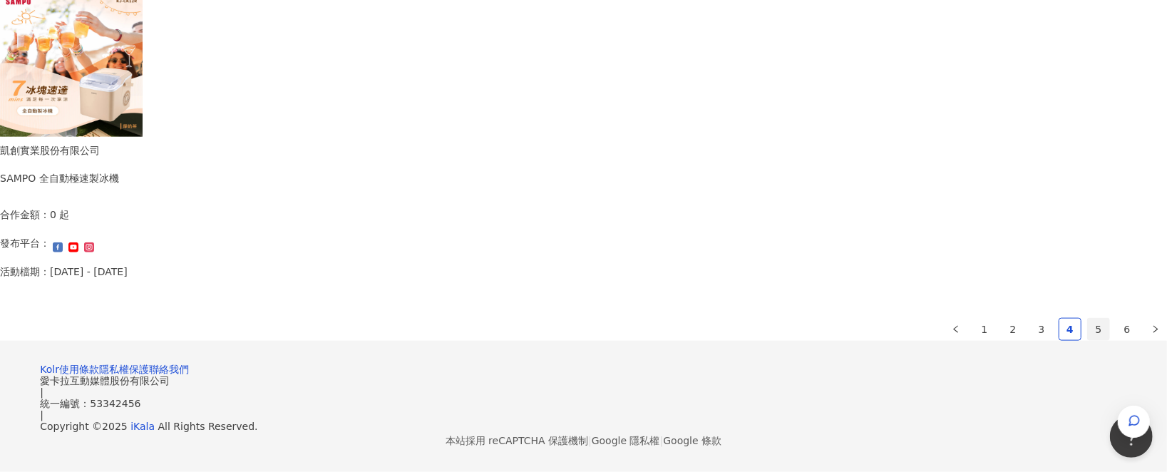
click at [884, 319] on link "5" at bounding box center [1098, 329] width 21 height 21
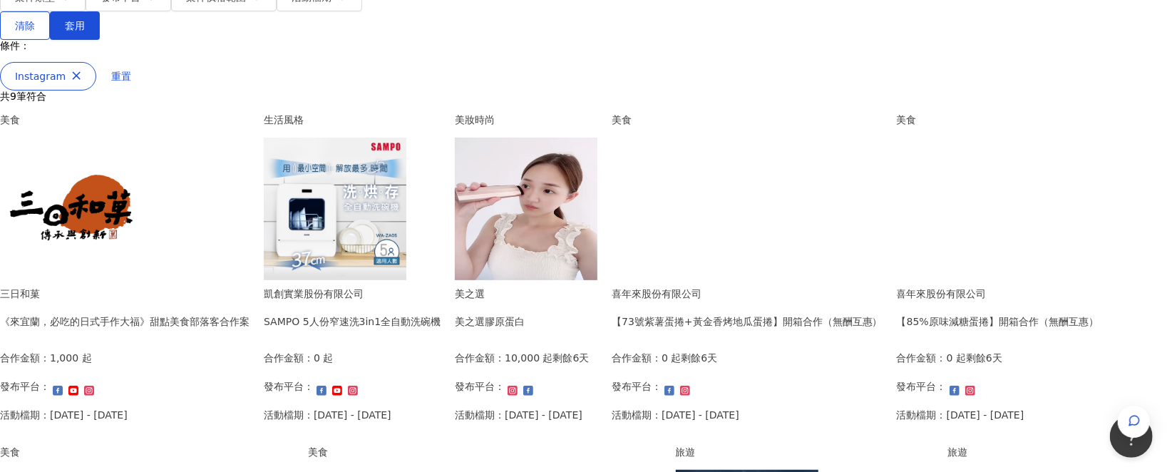
scroll to position [285, 0]
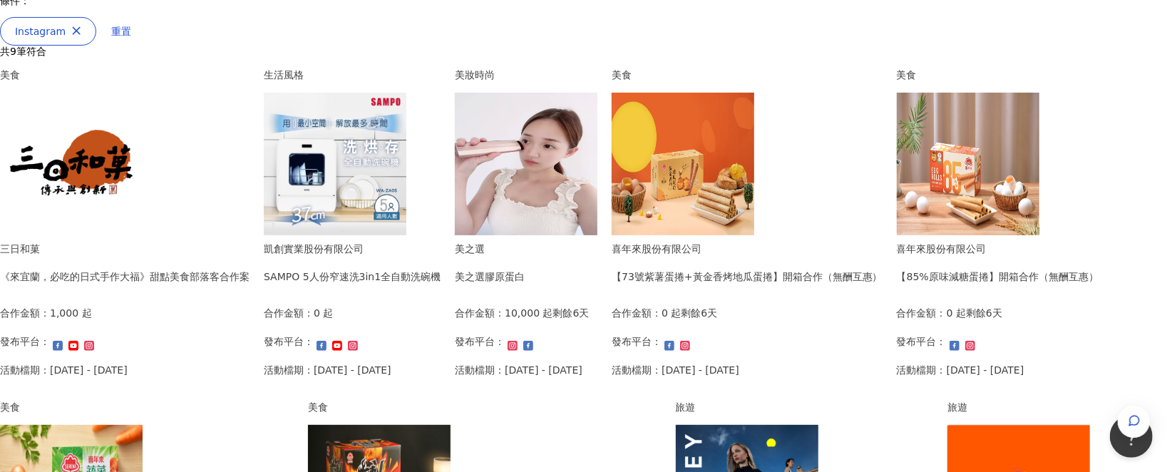
click at [589, 241] on div "美之選 美之選膠原蛋白 合作金額： 10,000 起 剩餘6天 發布平台： 活動檔期：[DATE] - [DATE]" at bounding box center [522, 314] width 134 height 147
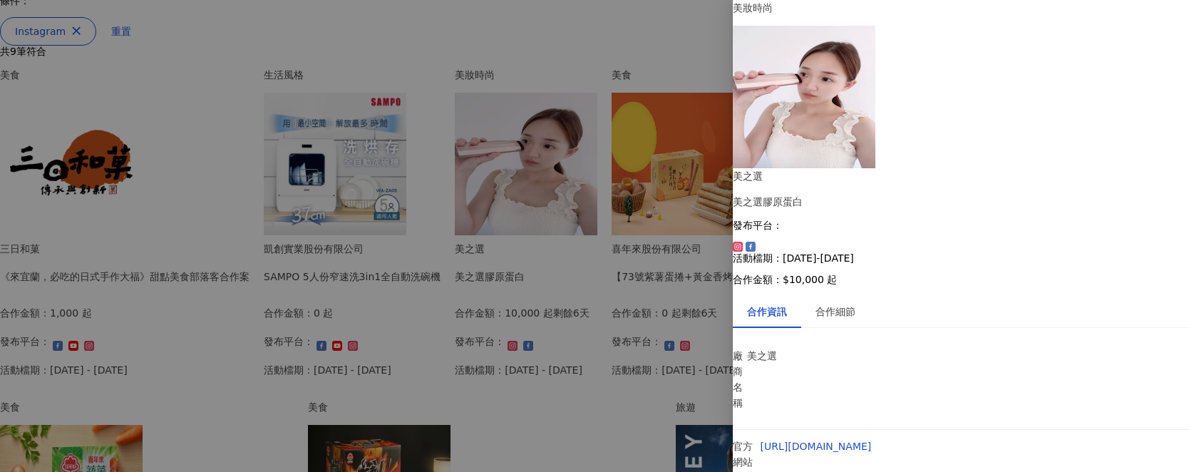
click at [538, 245] on div at bounding box center [594, 236] width 1189 height 472
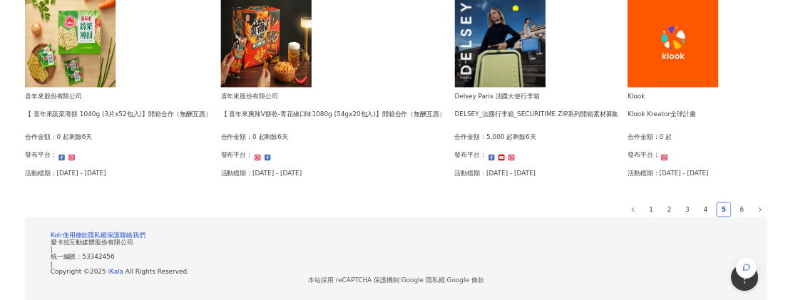
scroll to position [998, 0]
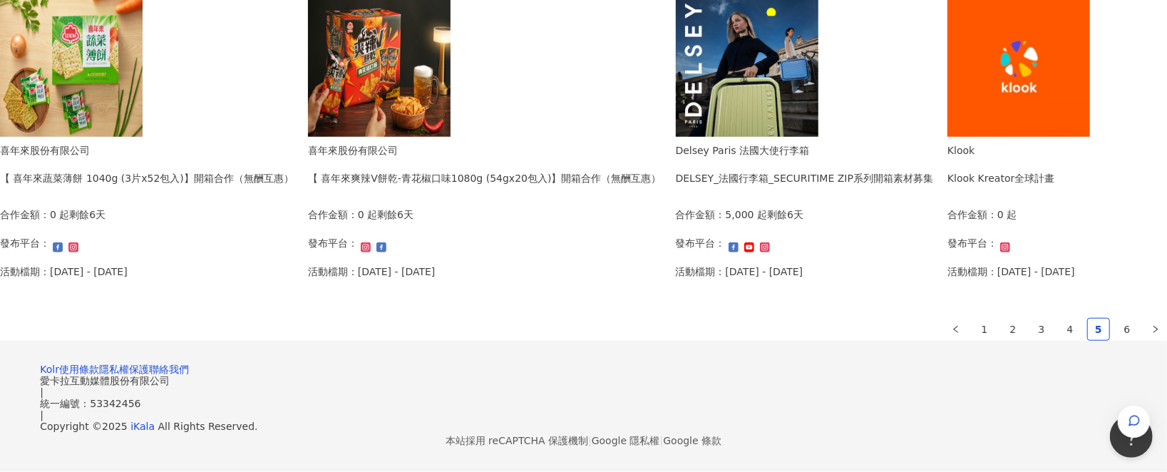
click at [884, 196] on div "Klook Klook Kreator全球計畫" at bounding box center [1011, 169] width 128 height 53
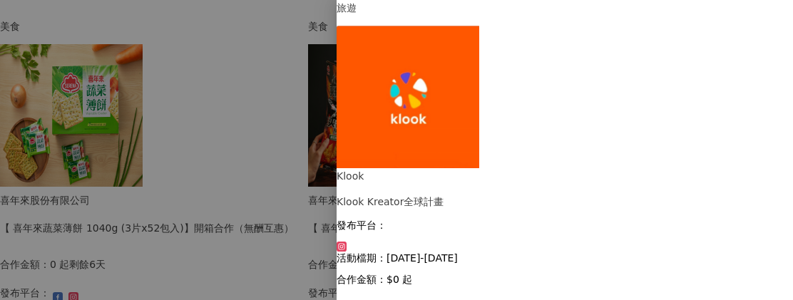
drag, startPoint x: 558, startPoint y: 132, endPoint x: 562, endPoint y: 146, distance: 14.9
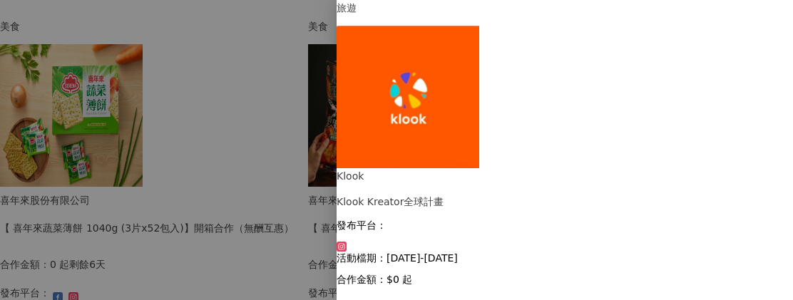
drag, startPoint x: 575, startPoint y: 152, endPoint x: 437, endPoint y: 143, distance: 138.6
drag, startPoint x: 437, startPoint y: 143, endPoint x: 383, endPoint y: 138, distance: 54.3
drag, startPoint x: 560, startPoint y: 150, endPoint x: 447, endPoint y: 149, distance: 113.4
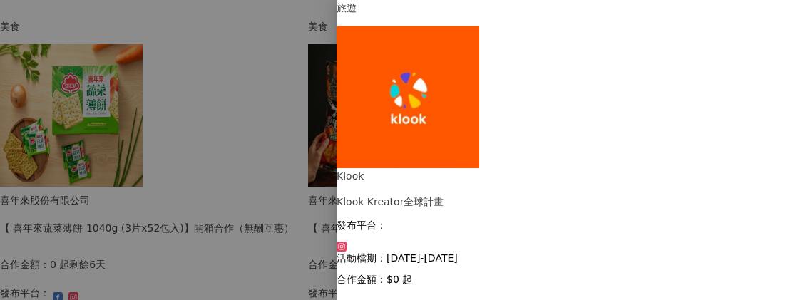
click at [255, 267] on div at bounding box center [396, 150] width 793 height 300
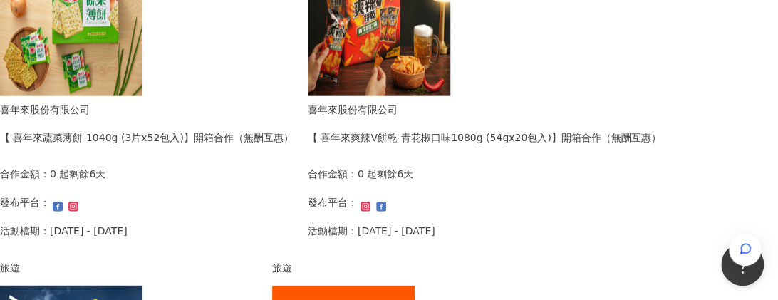
scroll to position [1310, 0]
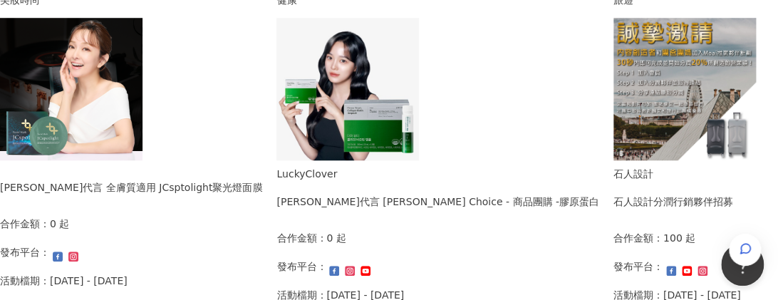
scroll to position [319, 0]
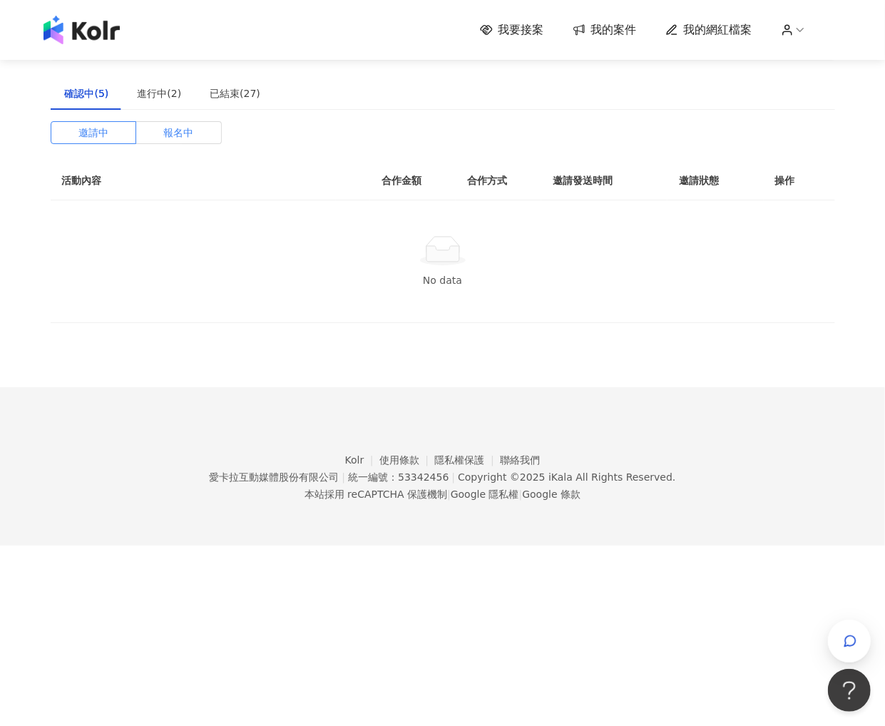
click at [183, 137] on span "報名中" at bounding box center [178, 132] width 30 height 21
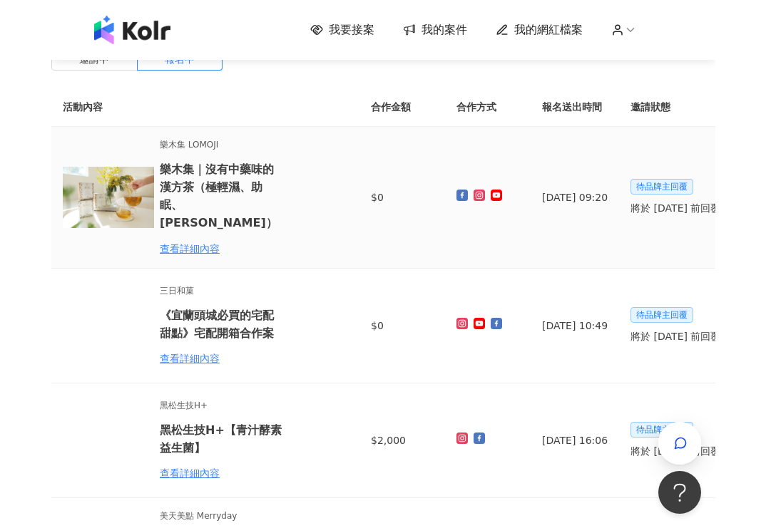
scroll to position [107, 0]
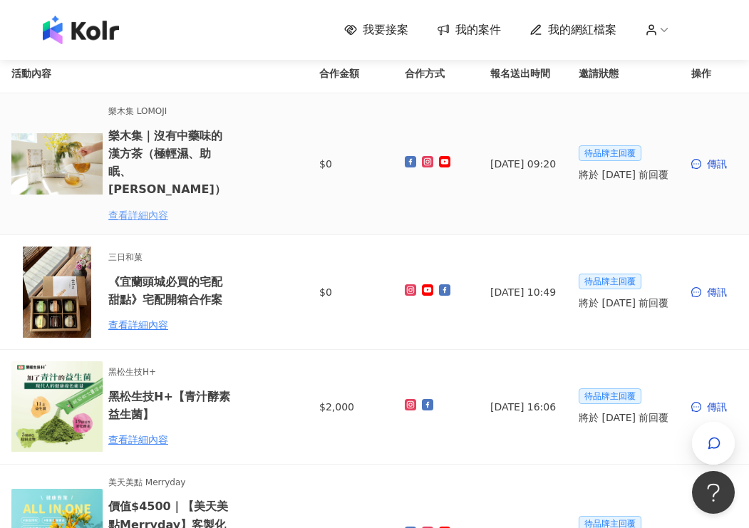
click at [132, 207] on div "查看詳細內容" at bounding box center [170, 215] width 125 height 16
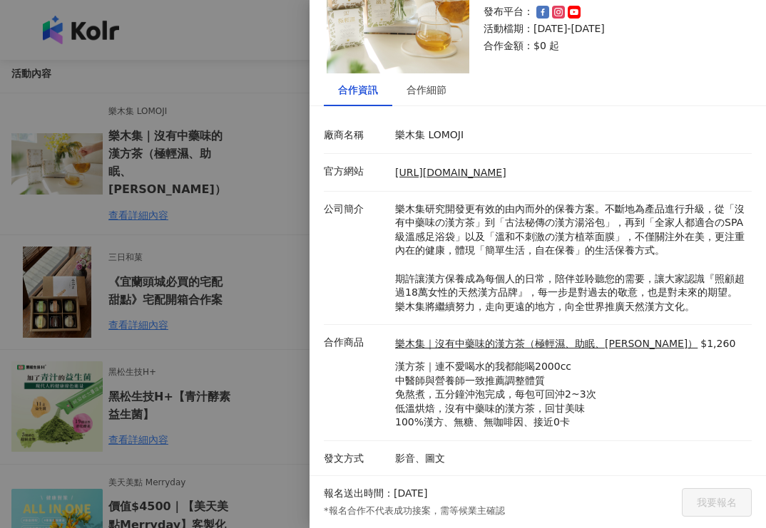
scroll to position [87, 0]
click at [425, 91] on div "合作細節" at bounding box center [426, 89] width 40 height 16
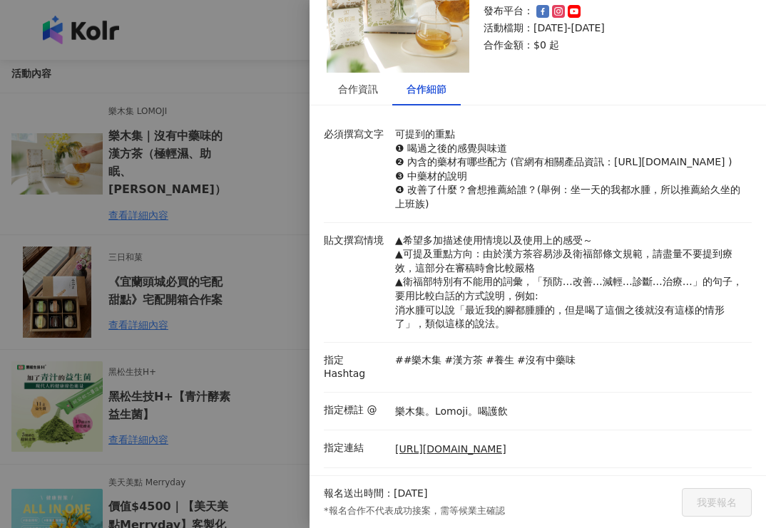
drag, startPoint x: 243, startPoint y: 117, endPoint x: 245, endPoint y: 2, distance: 114.8
click at [246, 110] on div at bounding box center [383, 264] width 766 height 528
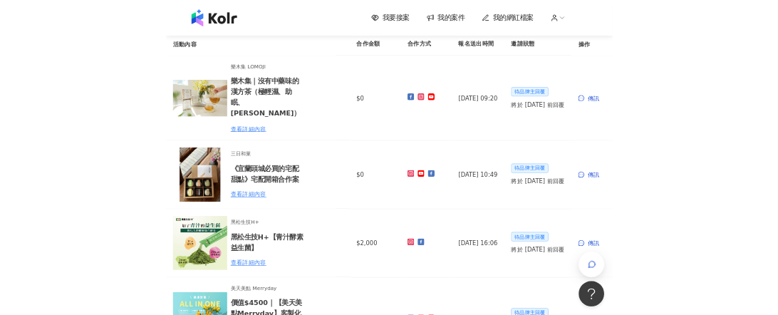
scroll to position [66, 0]
